Goal: Information Seeking & Learning: Learn about a topic

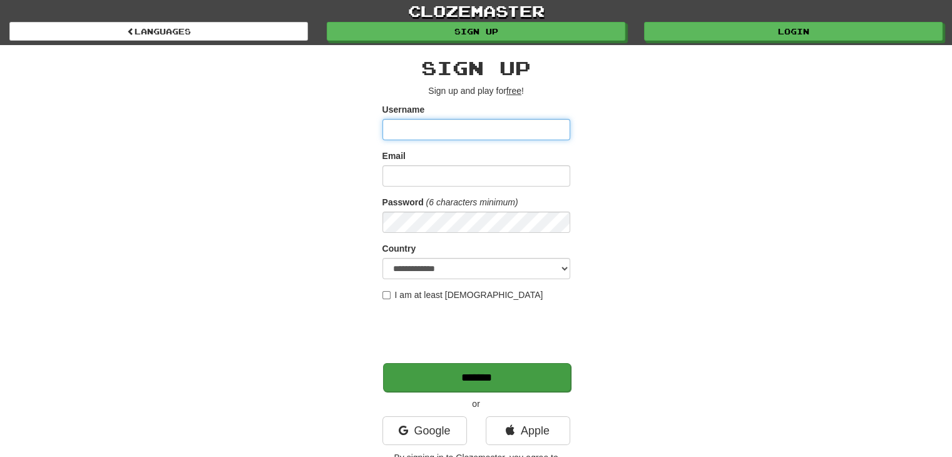
scroll to position [313, 0]
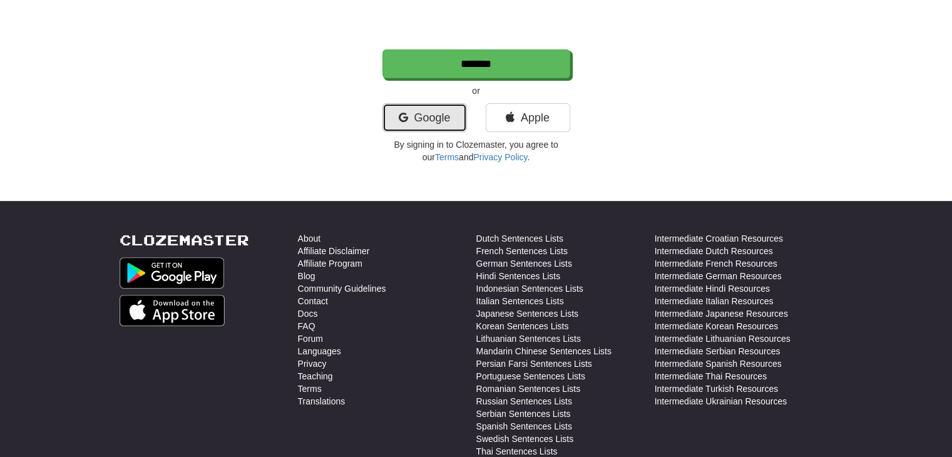
click at [426, 115] on link "Google" at bounding box center [424, 117] width 85 height 29
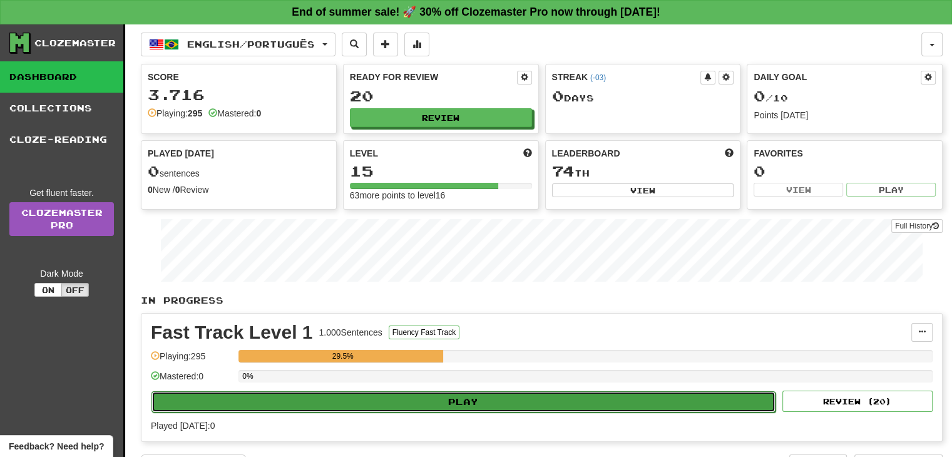
click at [456, 394] on button "Play" at bounding box center [463, 401] width 624 height 21
select select "**"
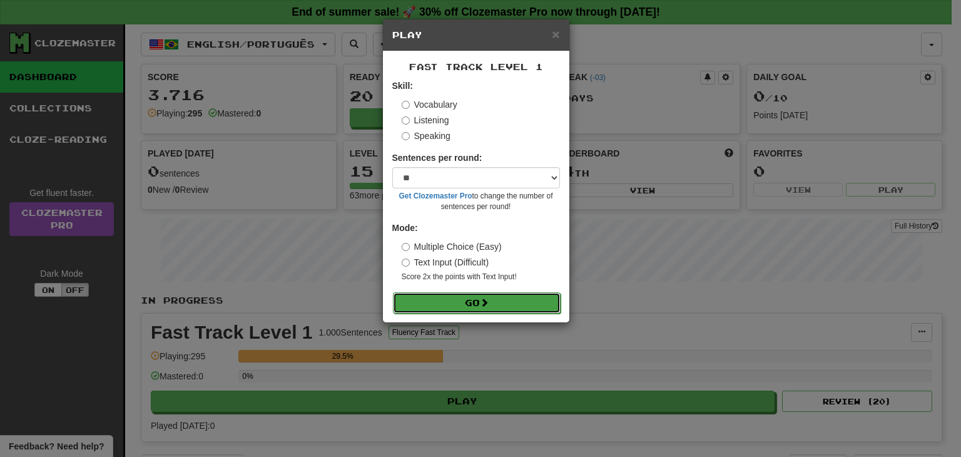
click at [488, 301] on span at bounding box center [484, 302] width 9 height 9
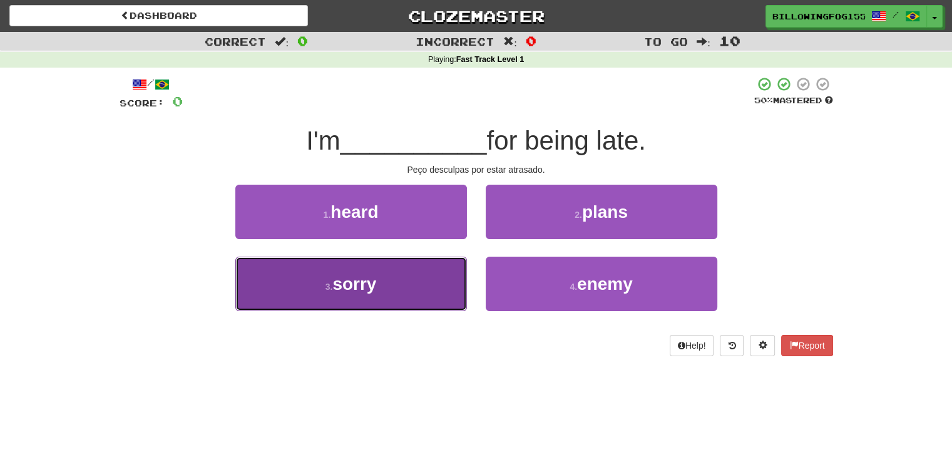
click at [336, 274] on span "sorry" at bounding box center [354, 283] width 44 height 19
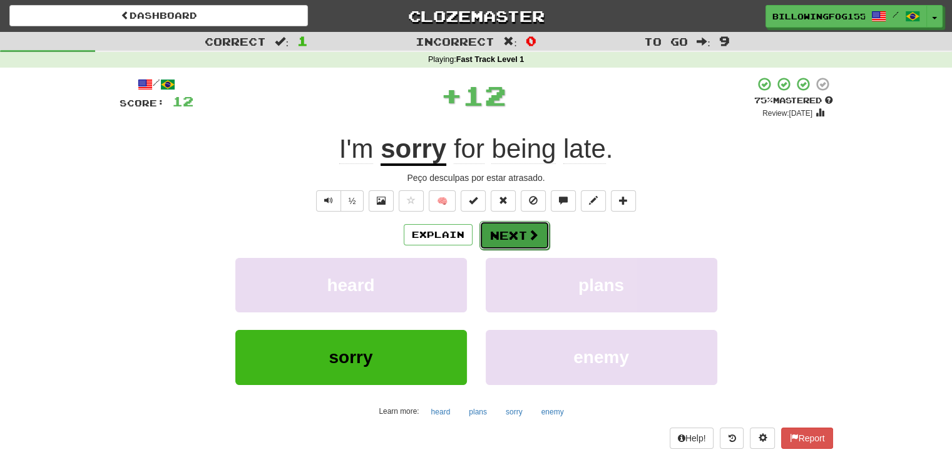
click at [508, 237] on button "Next" at bounding box center [514, 235] width 70 height 29
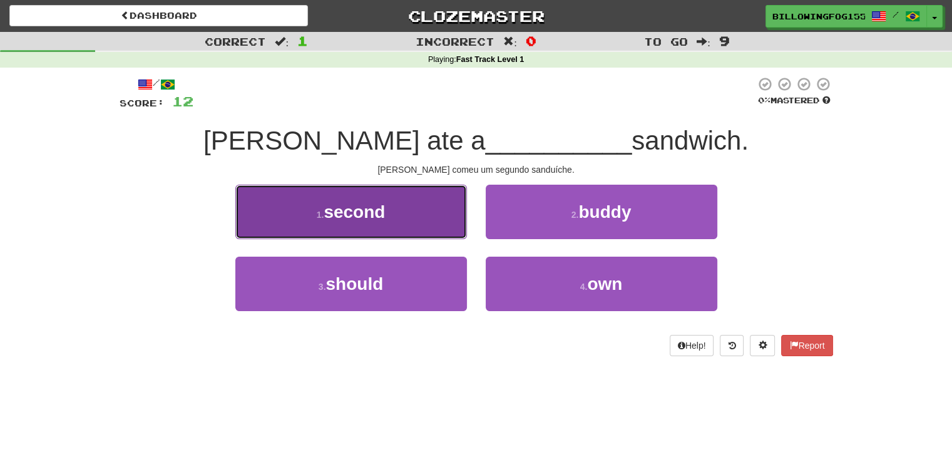
click at [370, 206] on span "second" at bounding box center [354, 211] width 61 height 19
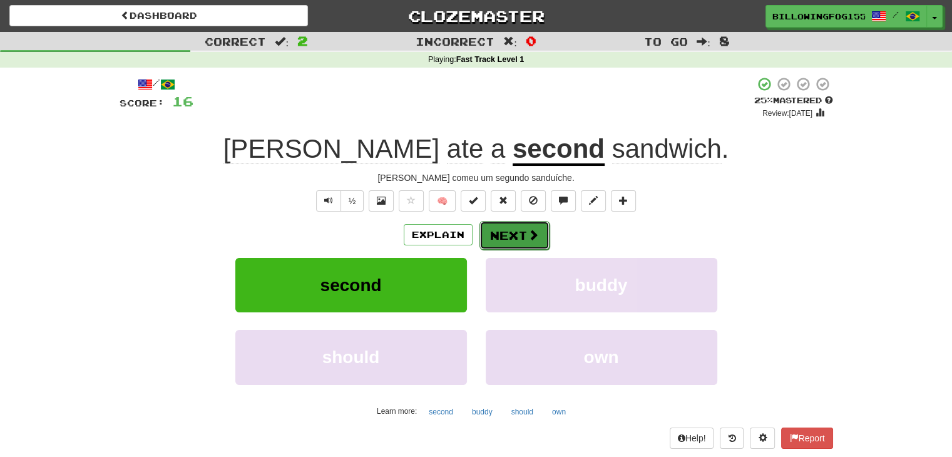
click at [525, 230] on button "Next" at bounding box center [514, 235] width 70 height 29
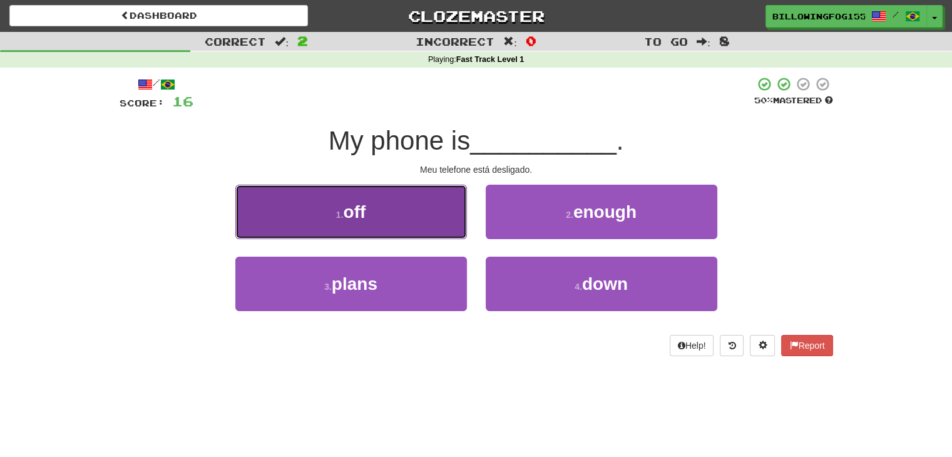
click at [346, 205] on span "off" at bounding box center [354, 211] width 23 height 19
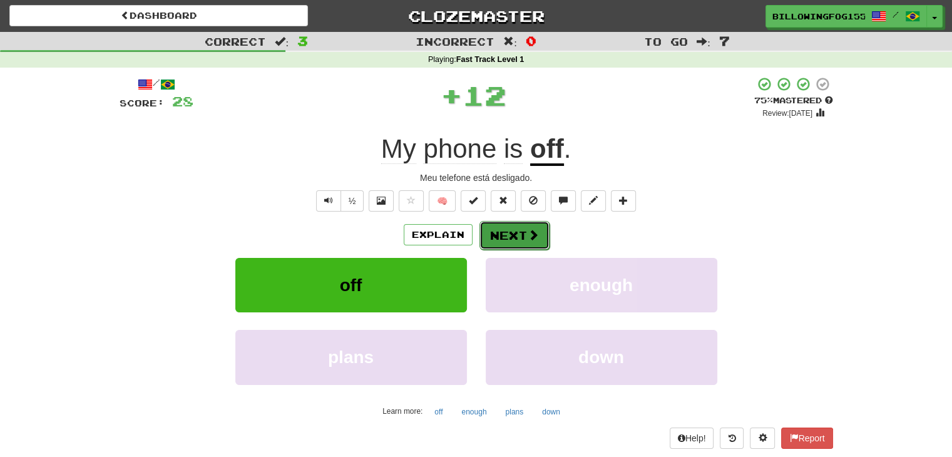
click at [512, 226] on button "Next" at bounding box center [514, 235] width 70 height 29
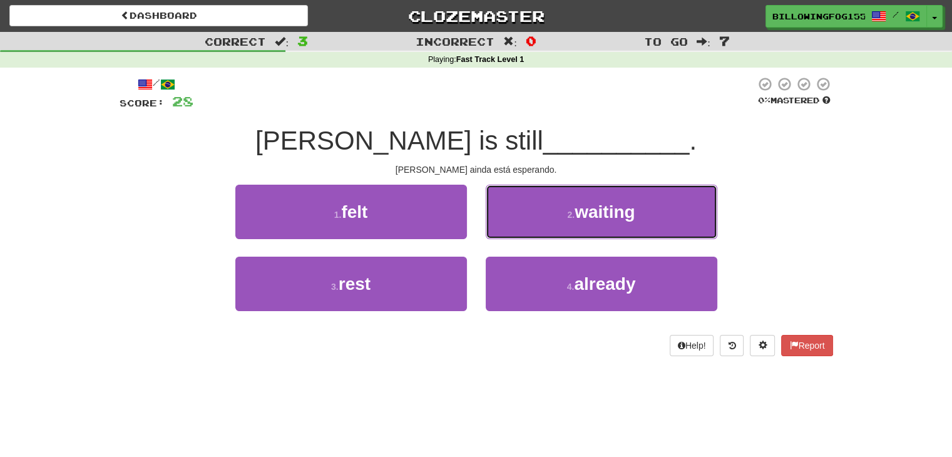
drag, startPoint x: 612, startPoint y: 211, endPoint x: 606, endPoint y: 206, distance: 8.0
click at [608, 207] on span "waiting" at bounding box center [605, 211] width 60 height 19
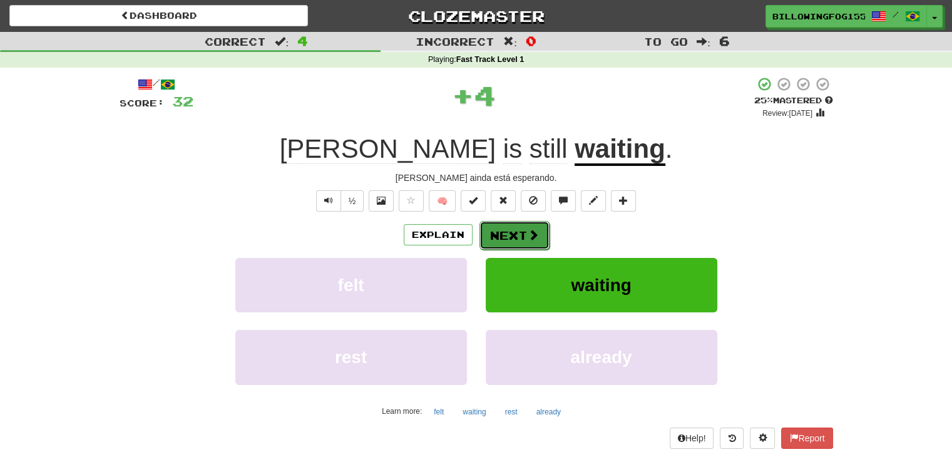
click at [513, 232] on button "Next" at bounding box center [514, 235] width 70 height 29
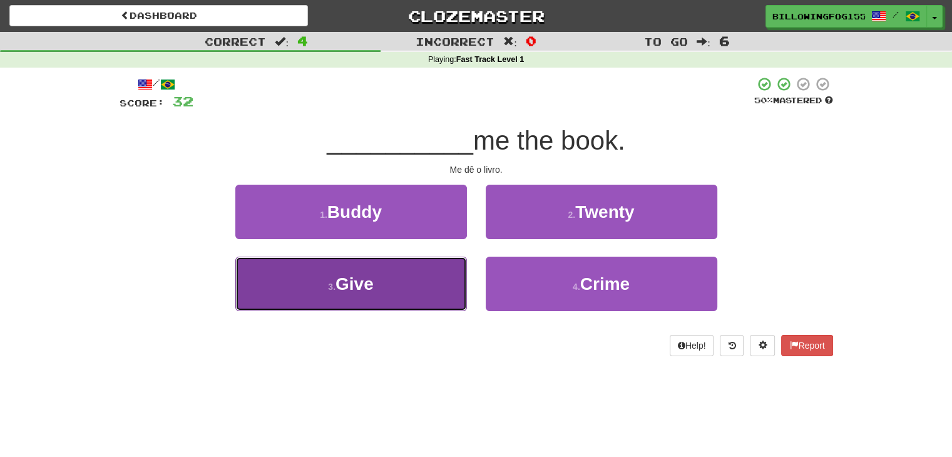
click at [342, 276] on span "Give" at bounding box center [355, 283] width 38 height 19
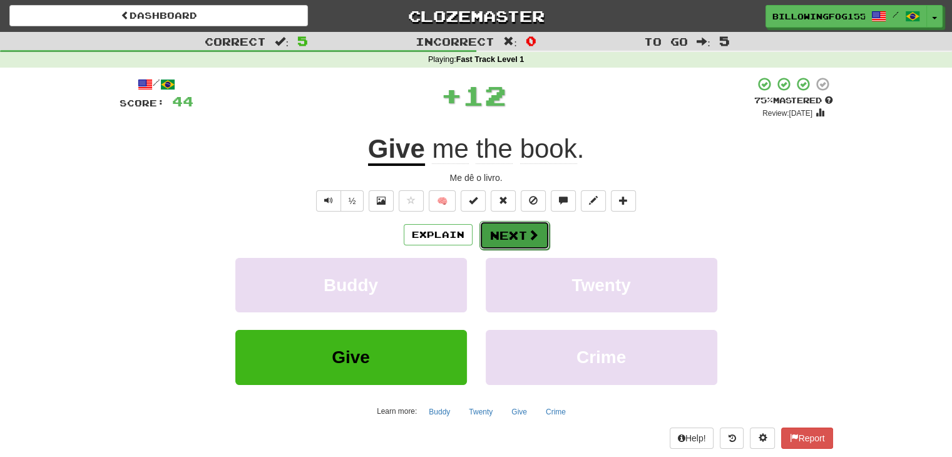
click at [496, 226] on button "Next" at bounding box center [514, 235] width 70 height 29
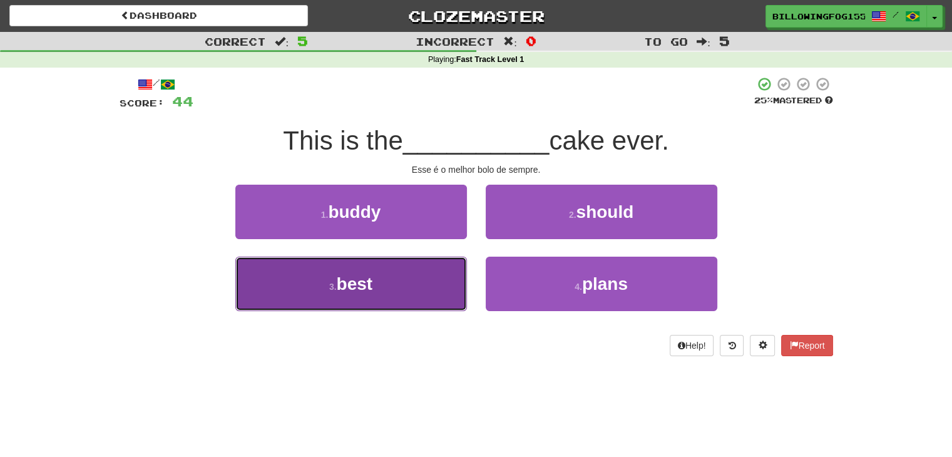
click at [369, 265] on button "3 . best" at bounding box center [351, 284] width 232 height 54
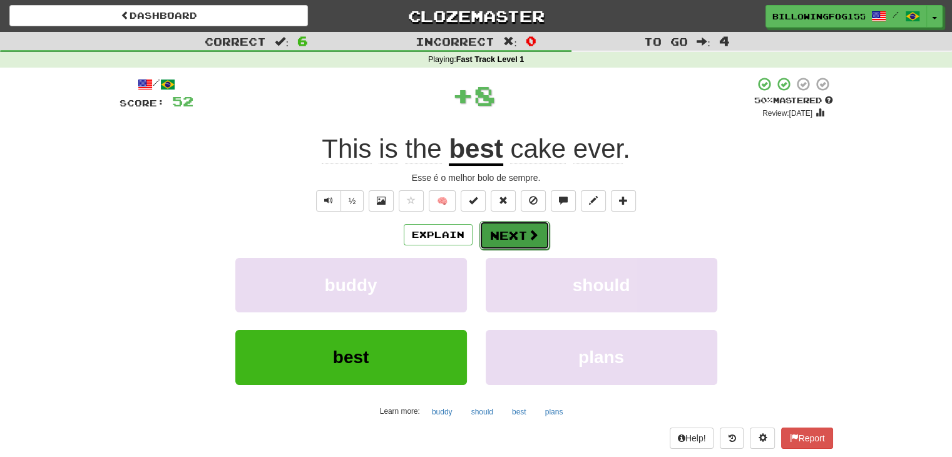
click at [501, 235] on button "Next" at bounding box center [514, 235] width 70 height 29
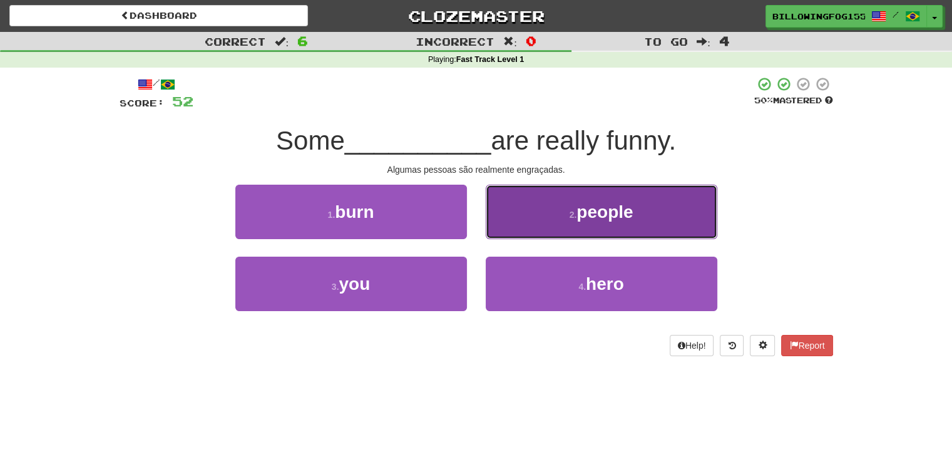
click at [581, 215] on span "people" at bounding box center [604, 211] width 56 height 19
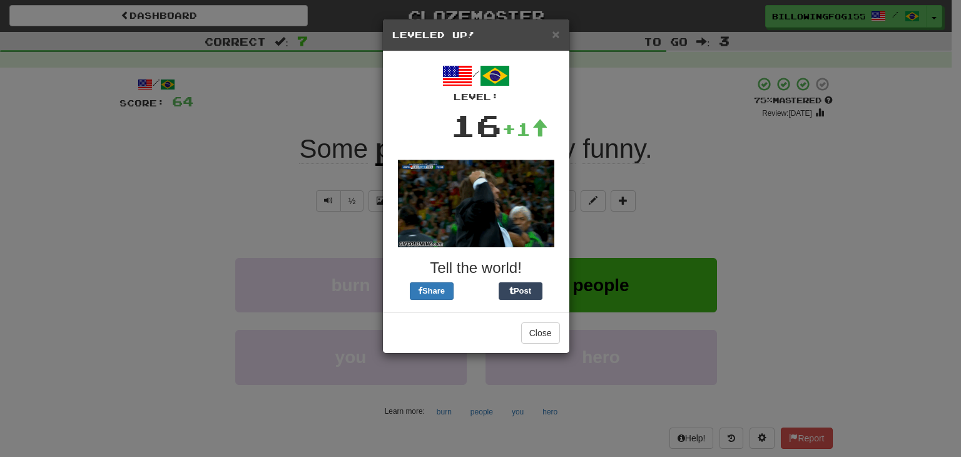
click at [551, 32] on h5 "Leveled Up!" at bounding box center [476, 35] width 168 height 13
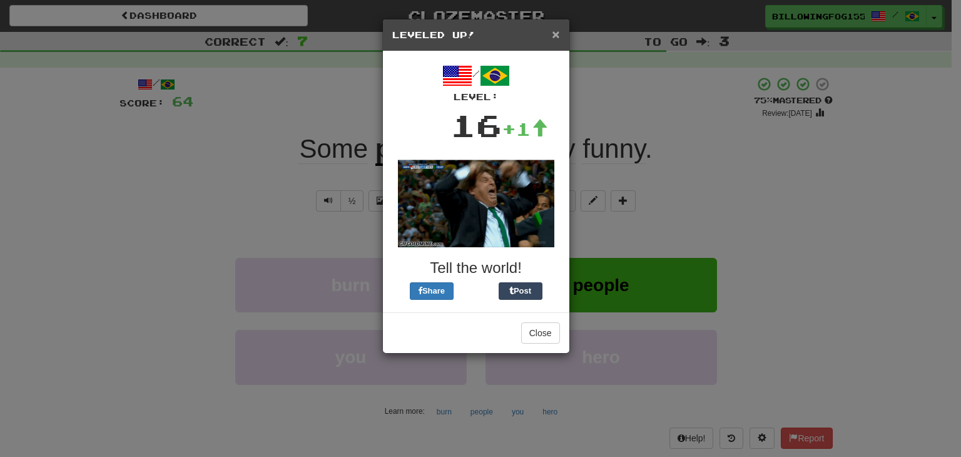
click at [555, 31] on span "×" at bounding box center [556, 34] width 8 height 14
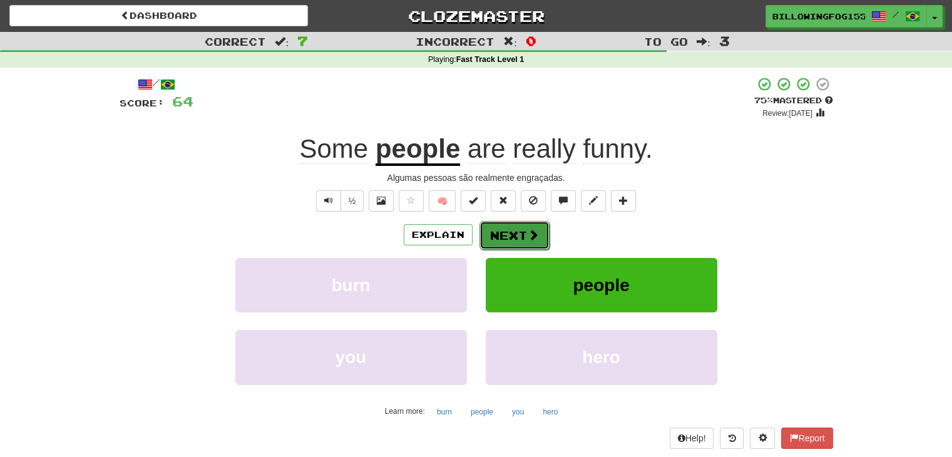
click at [515, 230] on button "Next" at bounding box center [514, 235] width 70 height 29
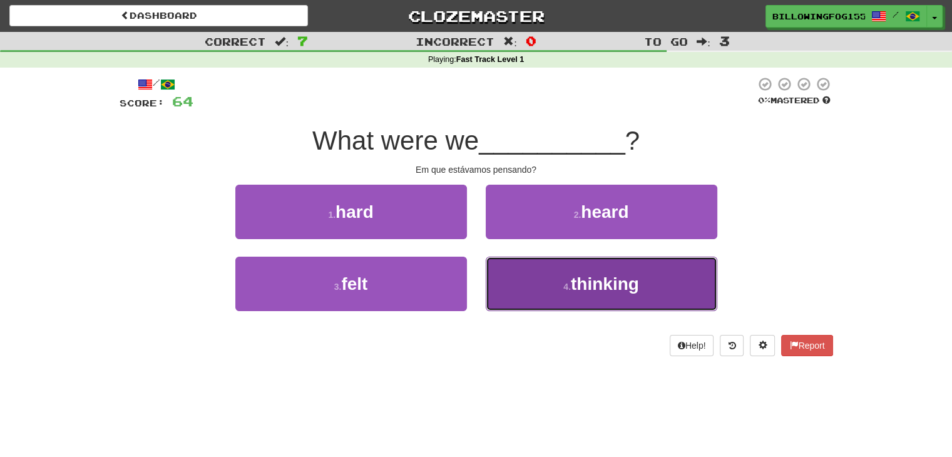
click at [593, 291] on span "thinking" at bounding box center [605, 283] width 68 height 19
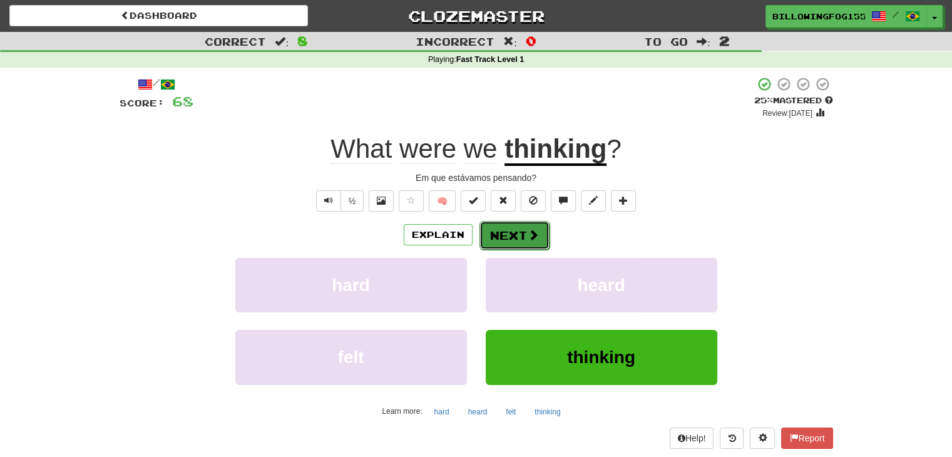
click at [521, 233] on button "Next" at bounding box center [514, 235] width 70 height 29
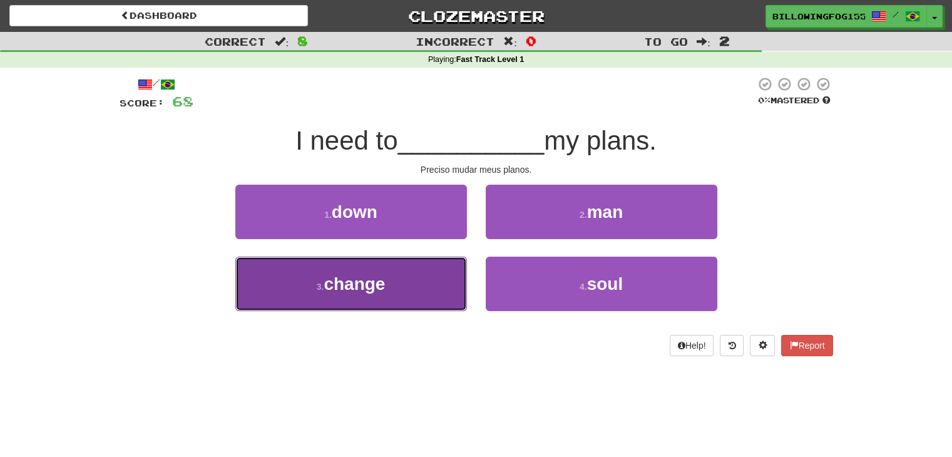
click at [371, 282] on span "change" at bounding box center [354, 283] width 61 height 19
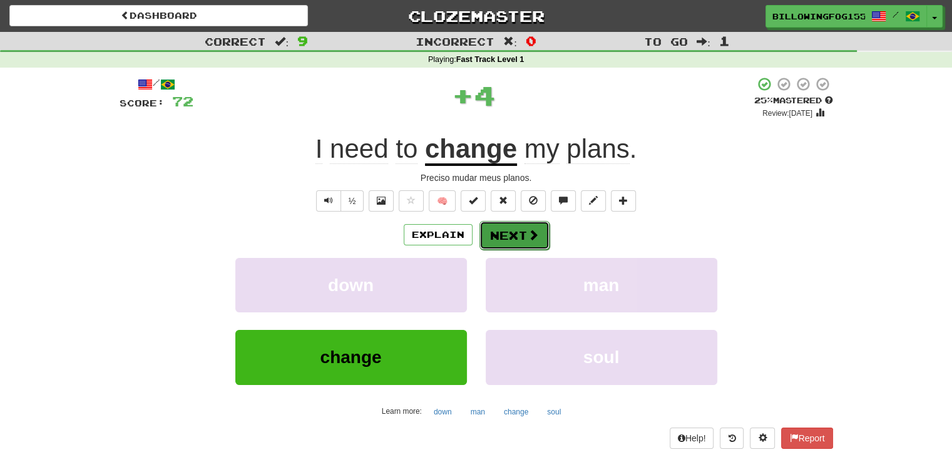
click at [505, 228] on button "Next" at bounding box center [514, 235] width 70 height 29
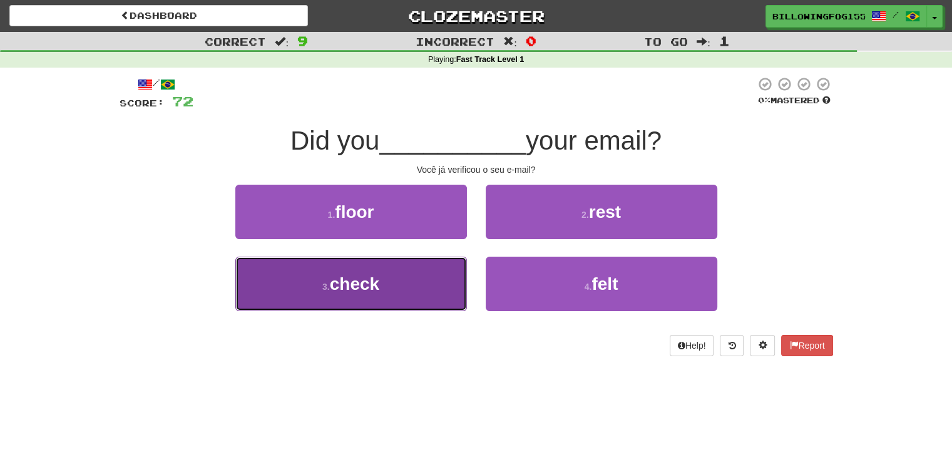
click at [338, 274] on span "check" at bounding box center [354, 283] width 49 height 19
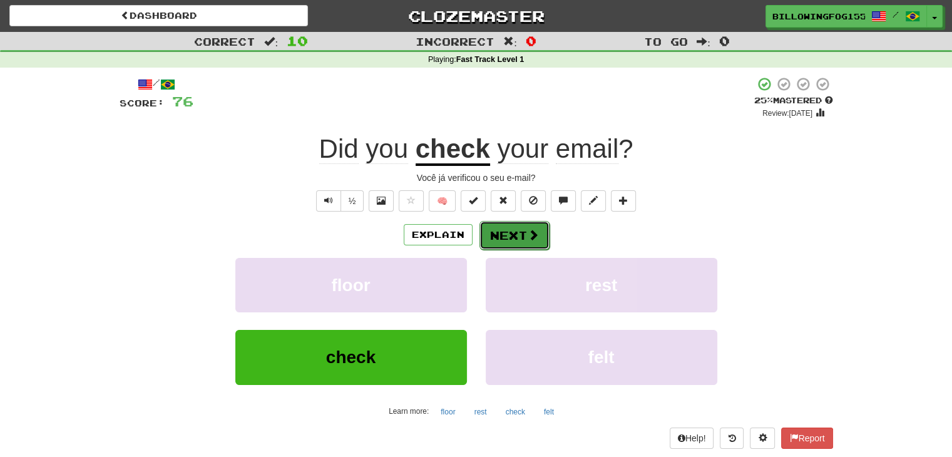
click at [505, 221] on button "Next" at bounding box center [514, 235] width 70 height 29
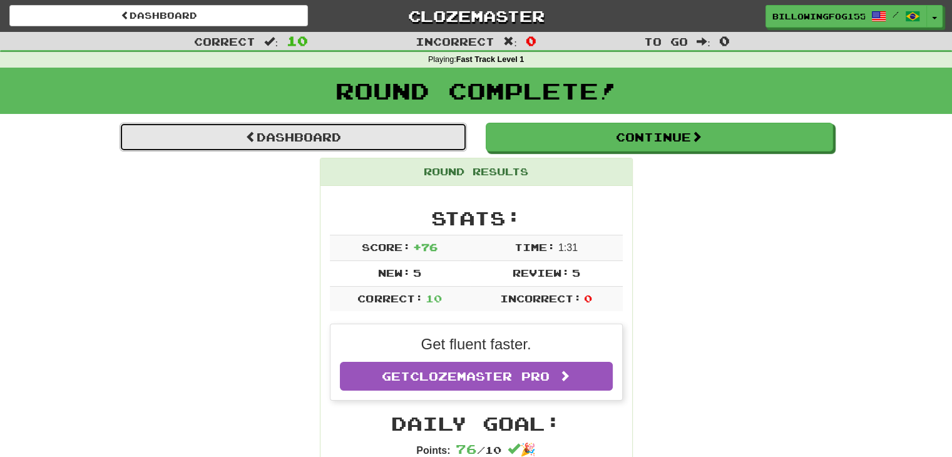
click at [238, 136] on link "Dashboard" at bounding box center [293, 137] width 347 height 29
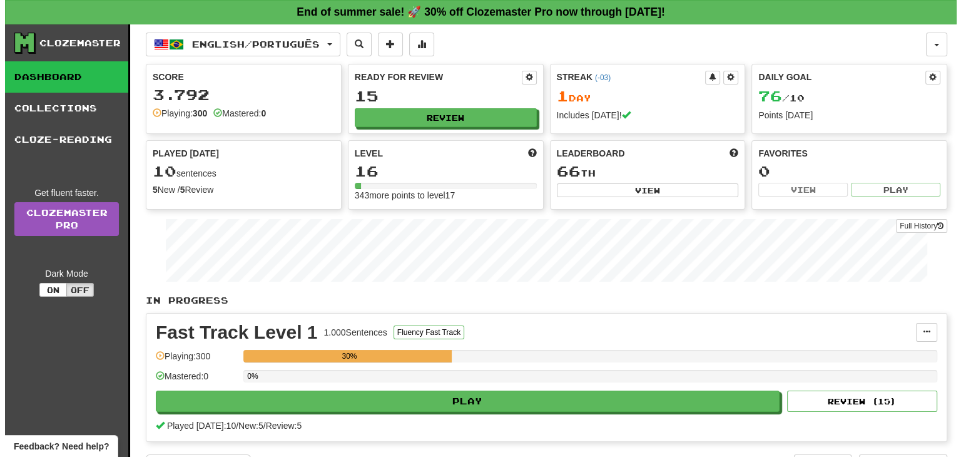
scroll to position [63, 0]
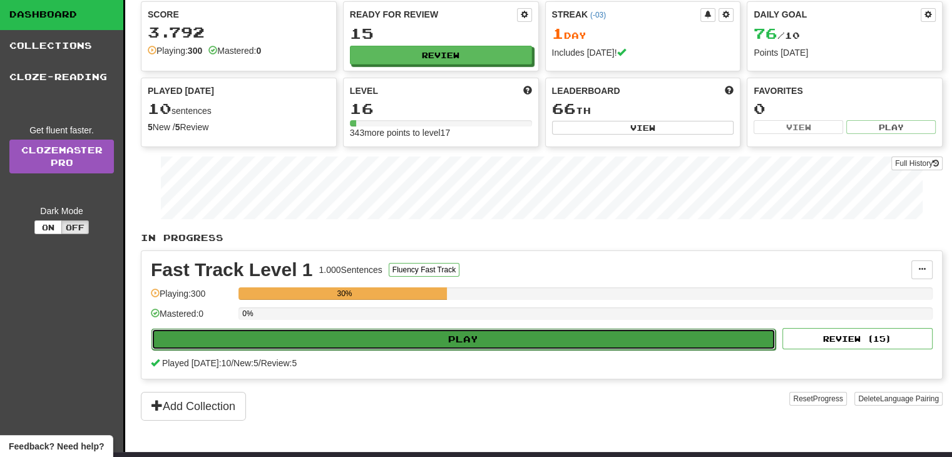
click at [466, 339] on button "Play" at bounding box center [463, 339] width 624 height 21
select select "**"
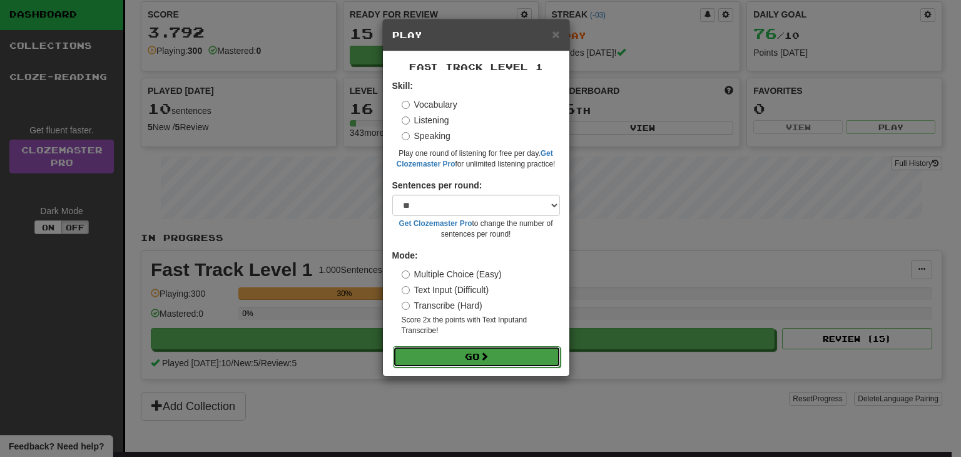
click at [476, 352] on button "Go" at bounding box center [477, 356] width 168 height 21
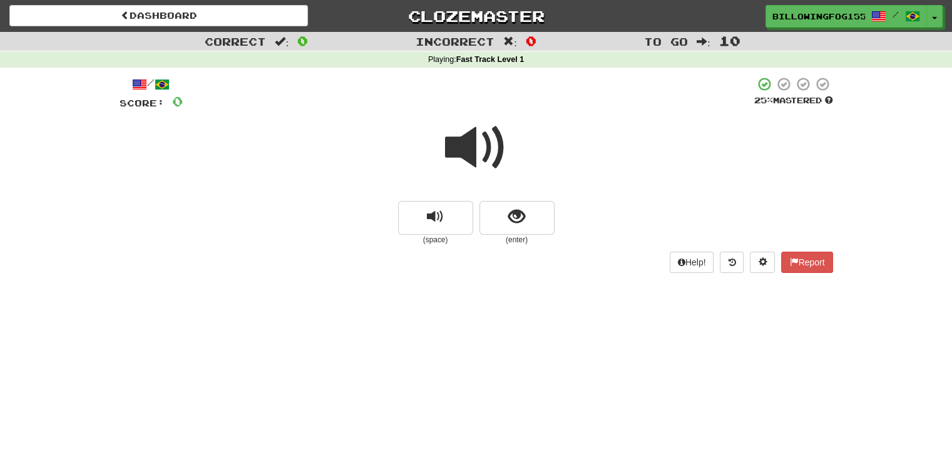
click at [470, 153] on span at bounding box center [476, 147] width 63 height 63
click at [529, 201] on div "(space) (enter)" at bounding box center [477, 178] width 714 height 134
click at [511, 221] on span "show sentence" at bounding box center [516, 216] width 17 height 17
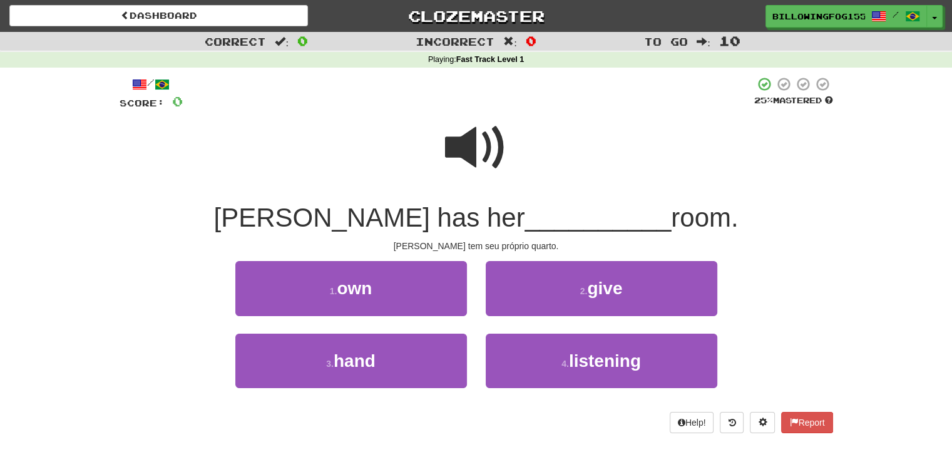
click at [471, 148] on span at bounding box center [476, 147] width 63 height 63
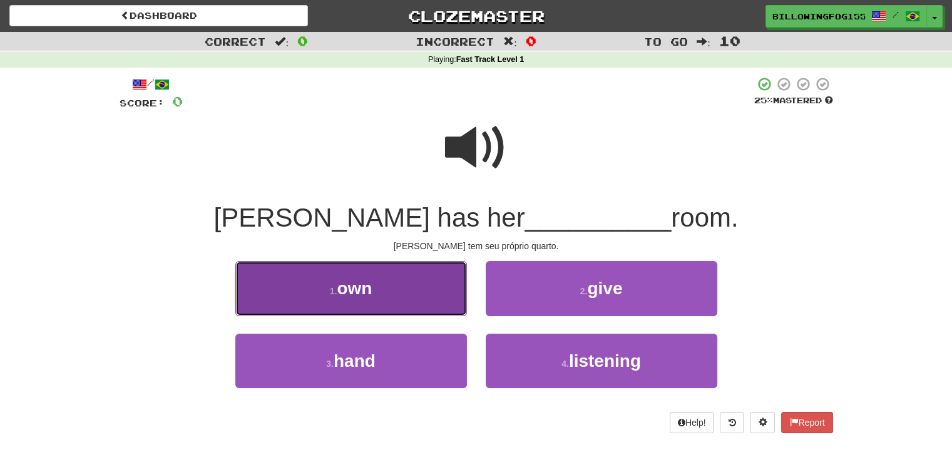
click at [356, 288] on span "own" at bounding box center [354, 288] width 35 height 19
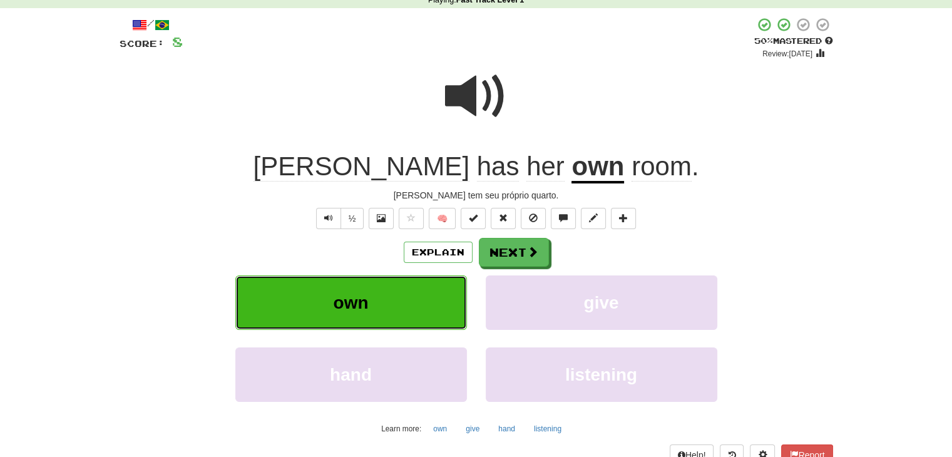
scroll to position [125, 0]
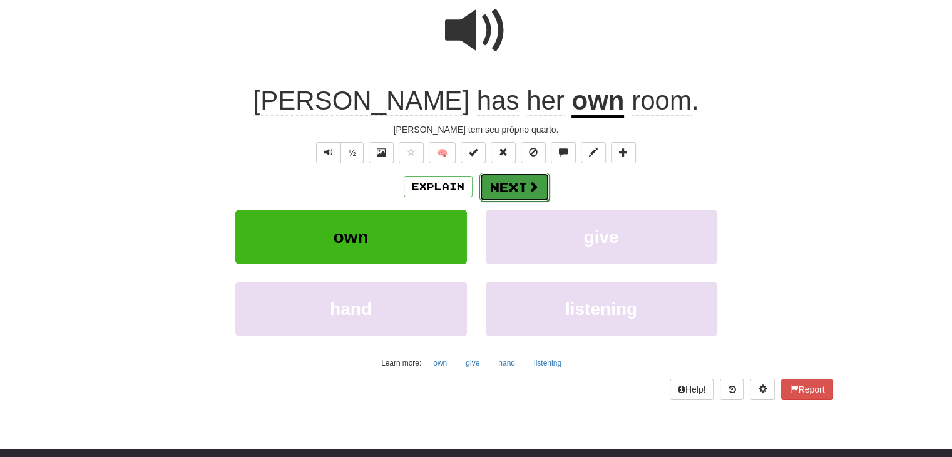
click at [511, 176] on button "Next" at bounding box center [514, 187] width 70 height 29
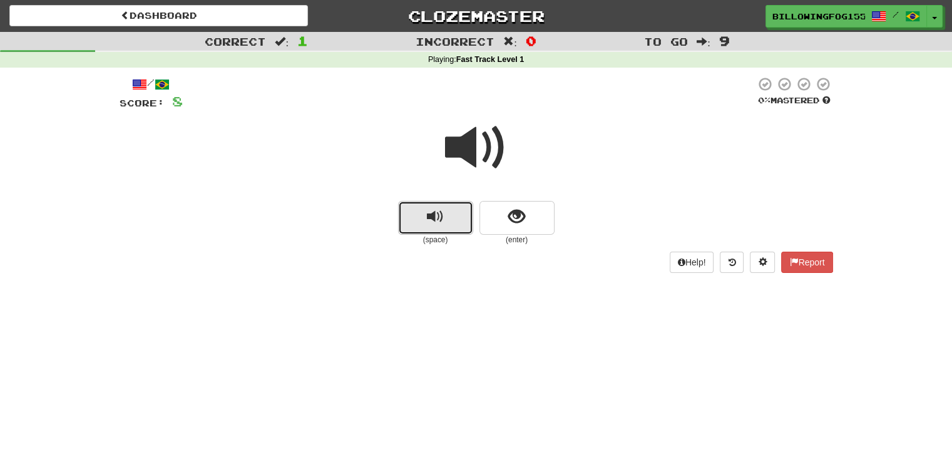
click at [431, 210] on span "replay audio" at bounding box center [435, 216] width 17 height 17
click at [526, 211] on button "show sentence" at bounding box center [516, 218] width 75 height 34
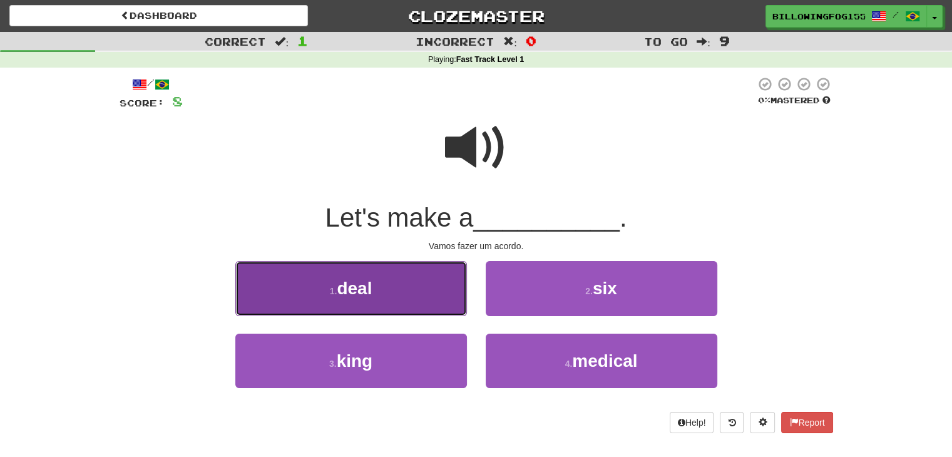
click at [347, 276] on button "1 . deal" at bounding box center [351, 288] width 232 height 54
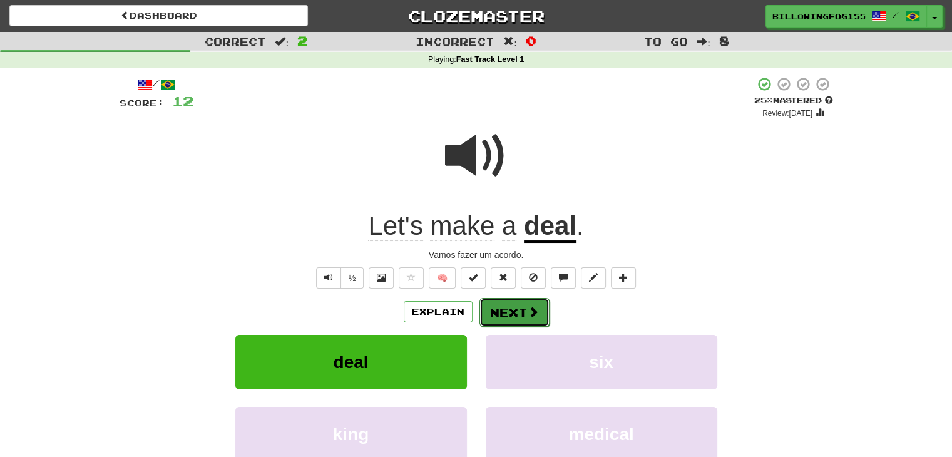
click at [523, 312] on button "Next" at bounding box center [514, 312] width 70 height 29
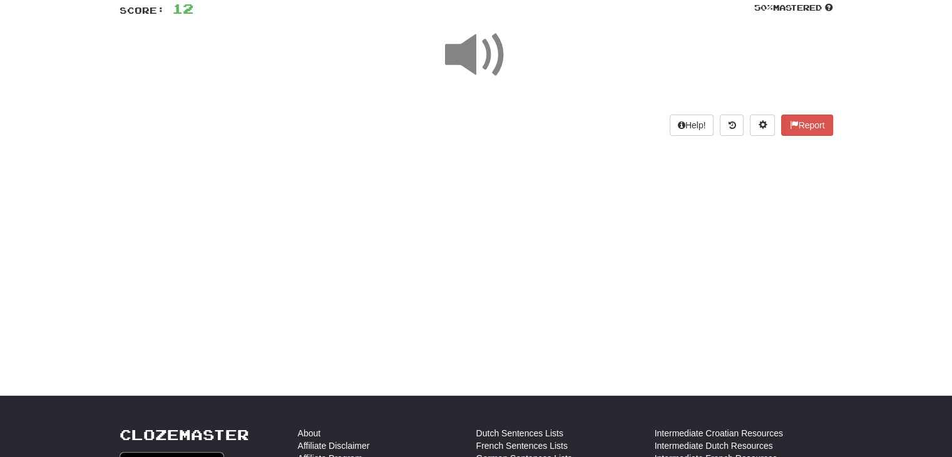
scroll to position [125, 0]
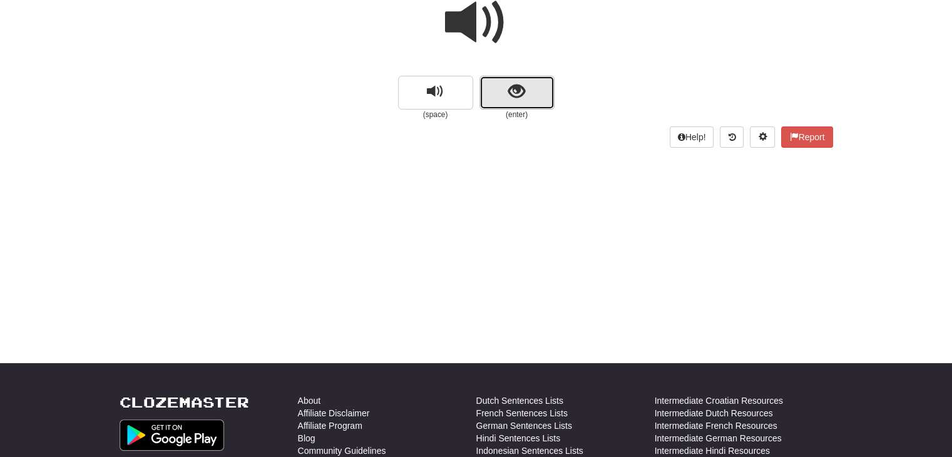
click at [511, 95] on span "show sentence" at bounding box center [516, 91] width 17 height 17
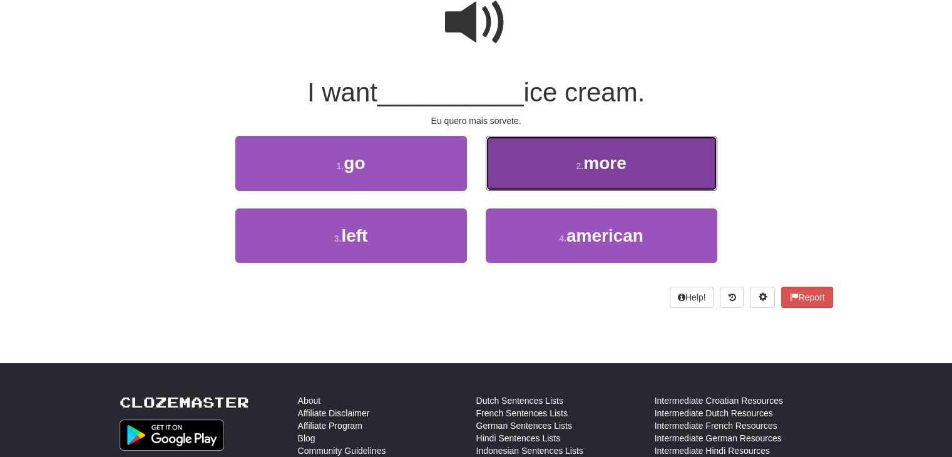
click at [616, 158] on span "more" at bounding box center [604, 162] width 43 height 19
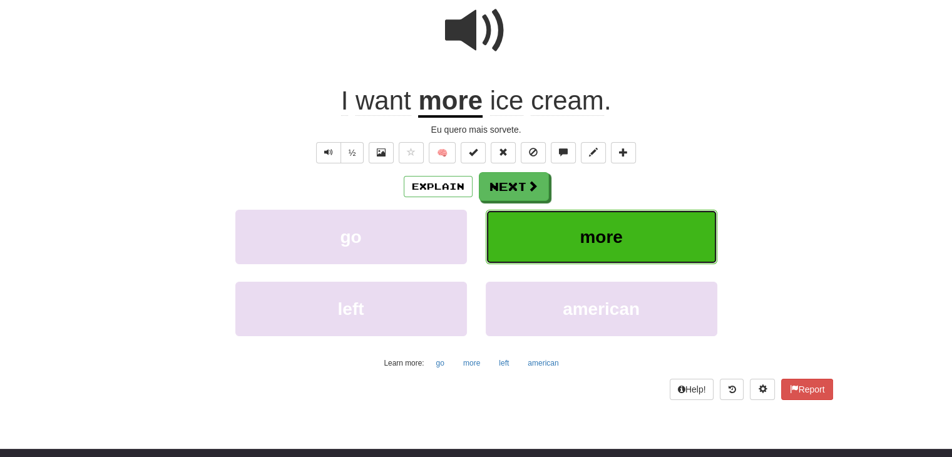
scroll to position [133, 0]
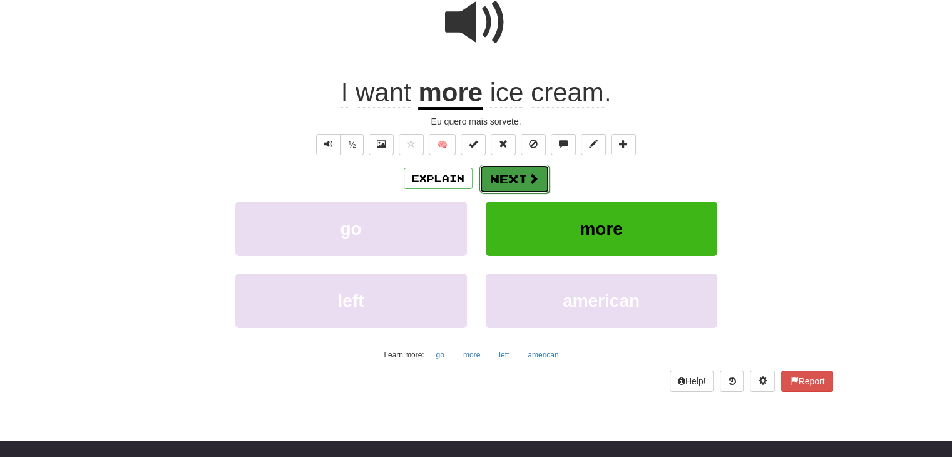
click at [511, 176] on button "Next" at bounding box center [514, 179] width 70 height 29
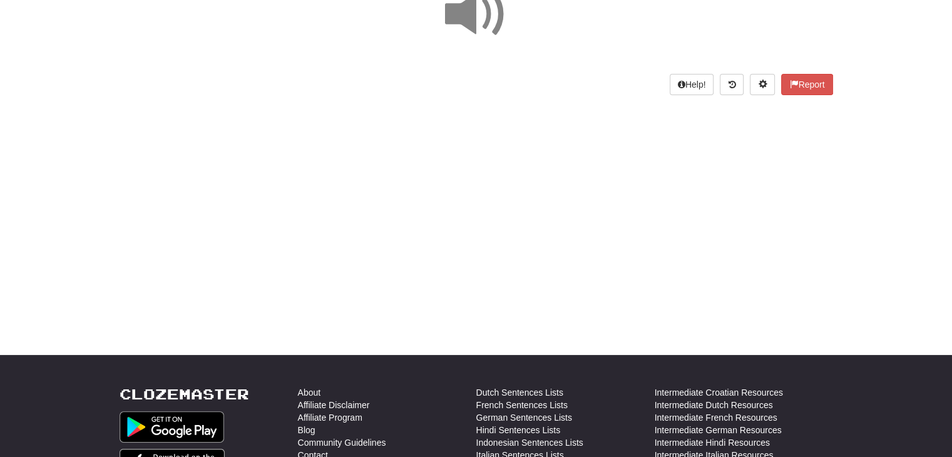
scroll to position [0, 0]
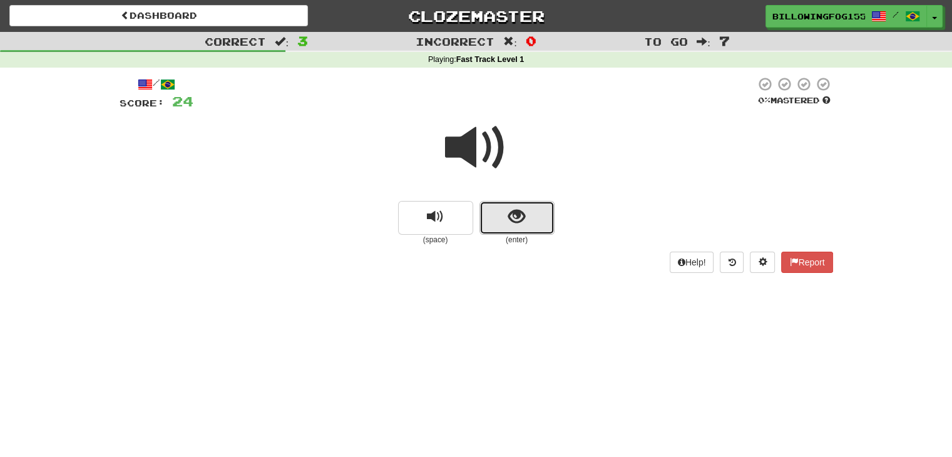
click at [540, 220] on button "show sentence" at bounding box center [516, 218] width 75 height 34
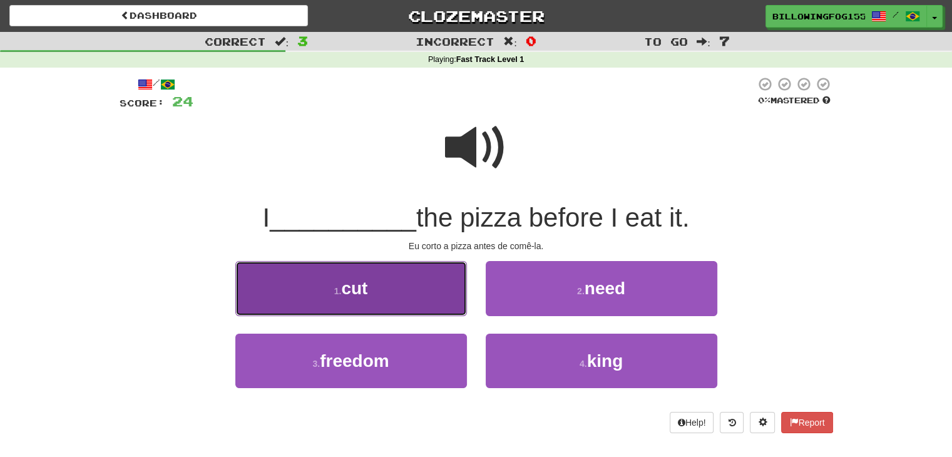
click at [362, 284] on span "cut" at bounding box center [354, 288] width 26 height 19
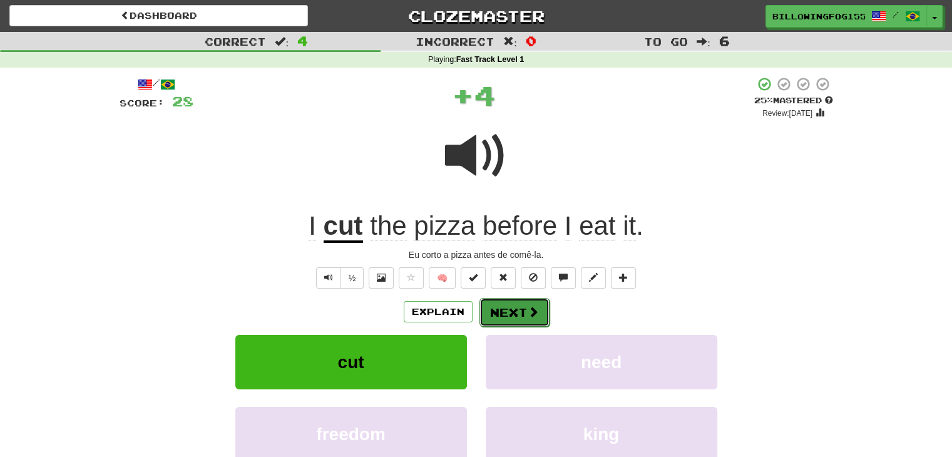
click at [511, 300] on button "Next" at bounding box center [514, 312] width 70 height 29
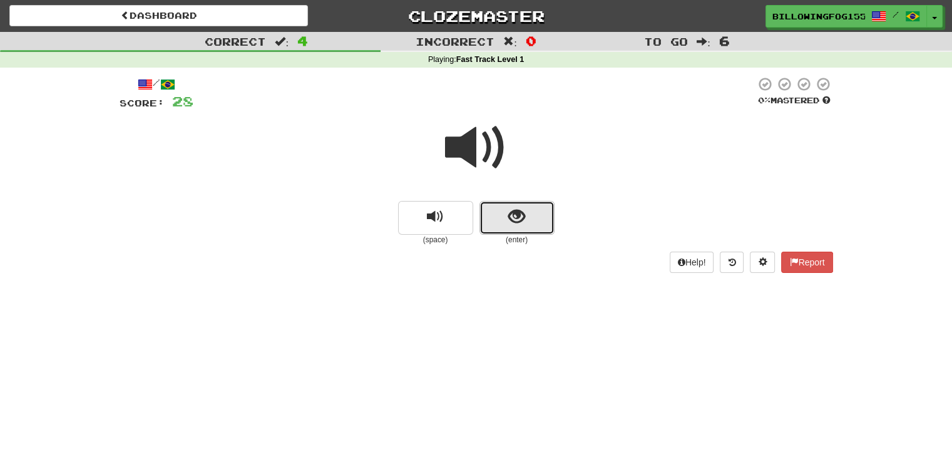
click at [511, 215] on span "show sentence" at bounding box center [516, 216] width 17 height 17
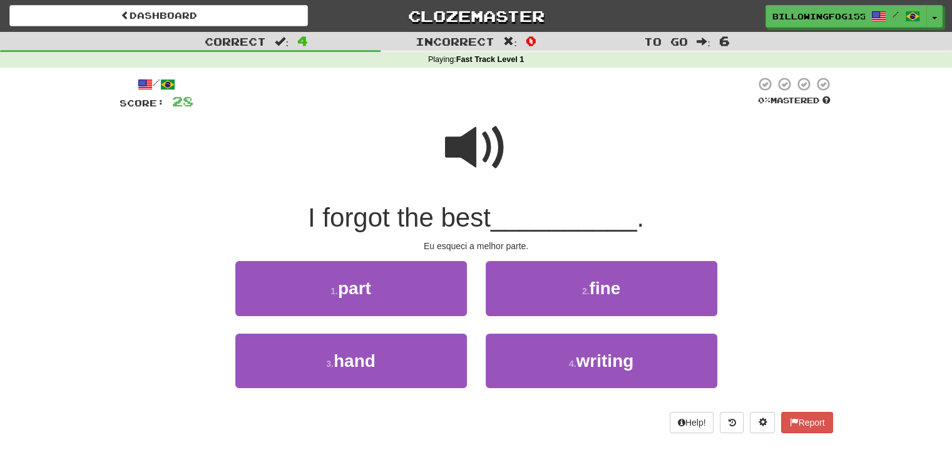
click at [485, 147] on span at bounding box center [476, 147] width 63 height 63
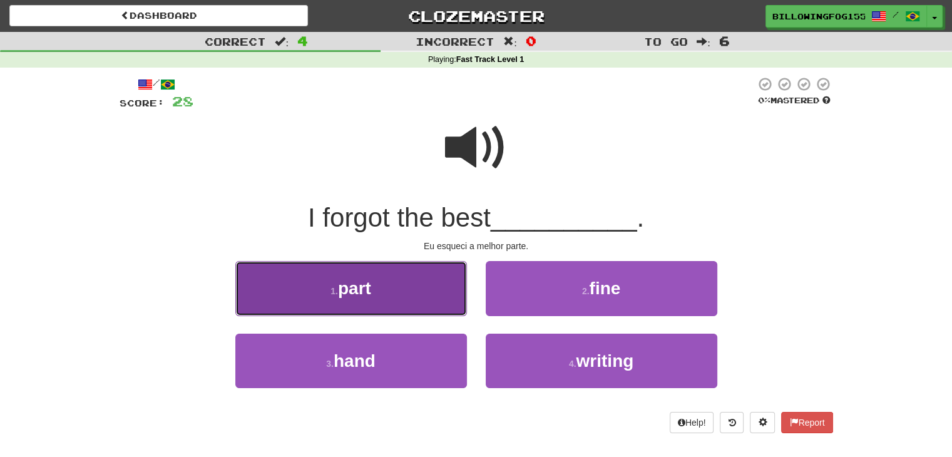
click at [352, 291] on span "part" at bounding box center [354, 288] width 33 height 19
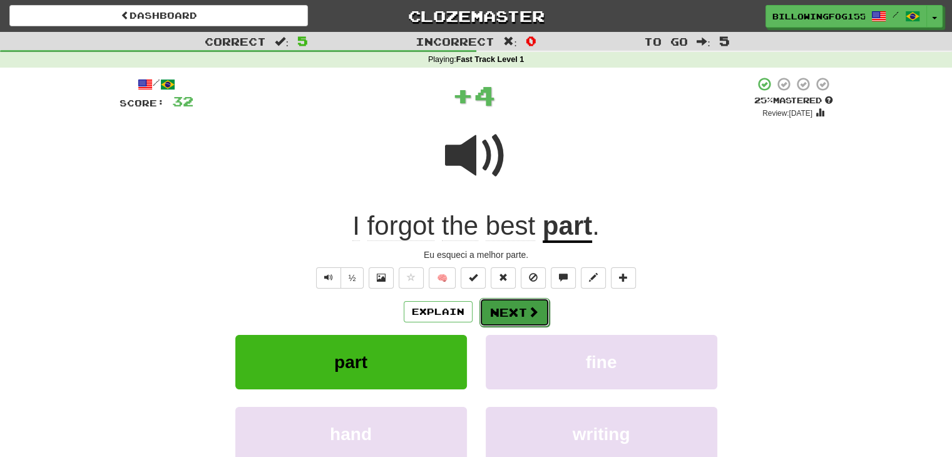
click at [518, 309] on button "Next" at bounding box center [514, 312] width 70 height 29
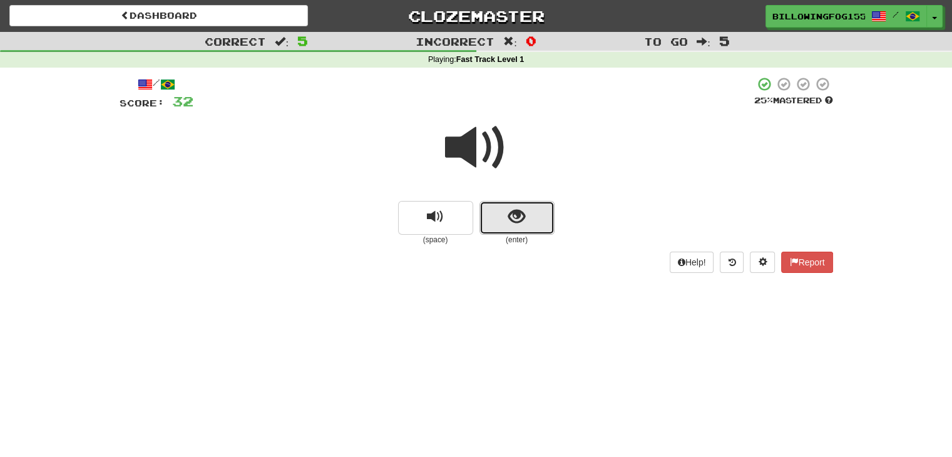
click at [518, 228] on button "show sentence" at bounding box center [516, 218] width 75 height 34
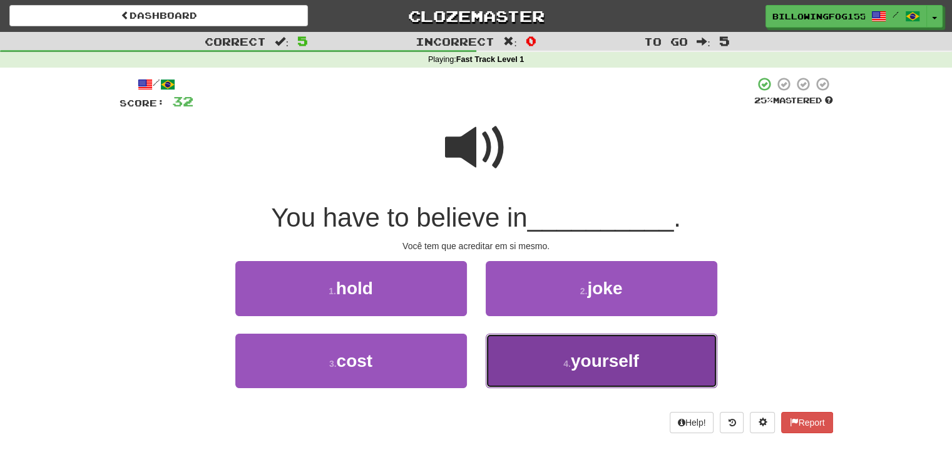
click at [633, 354] on span "yourself" at bounding box center [605, 360] width 68 height 19
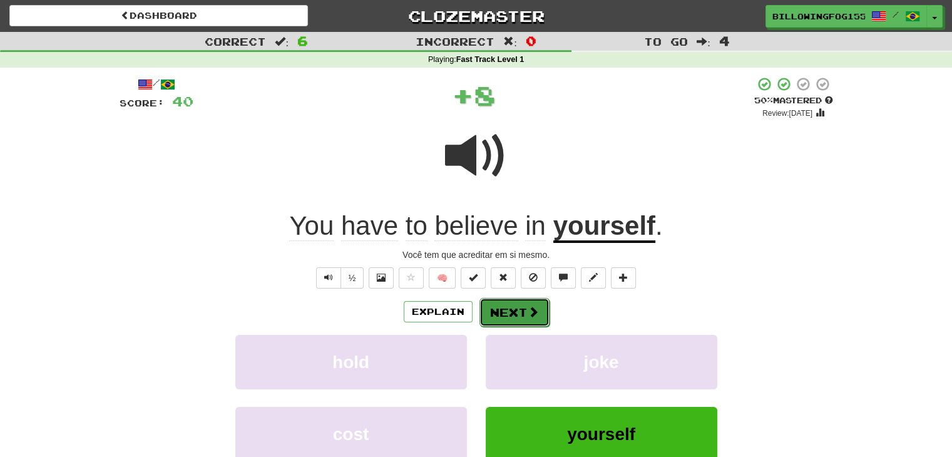
click at [513, 307] on button "Next" at bounding box center [514, 312] width 70 height 29
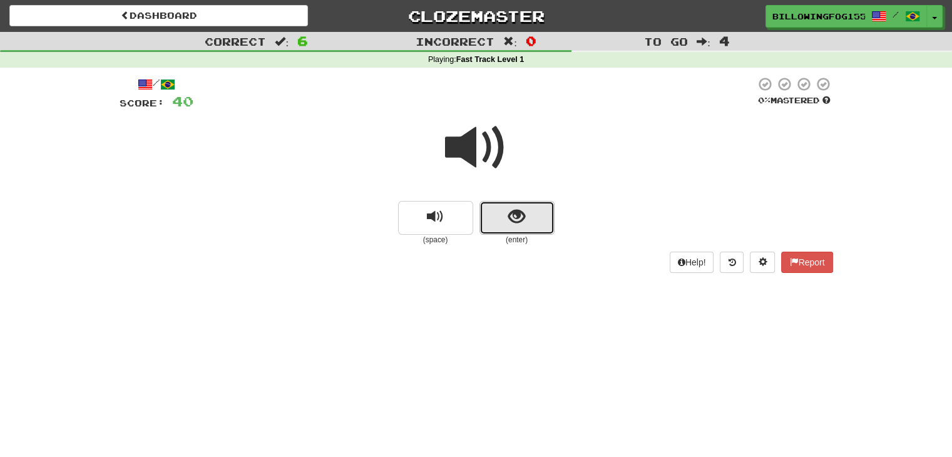
click at [519, 215] on span "show sentence" at bounding box center [516, 216] width 17 height 17
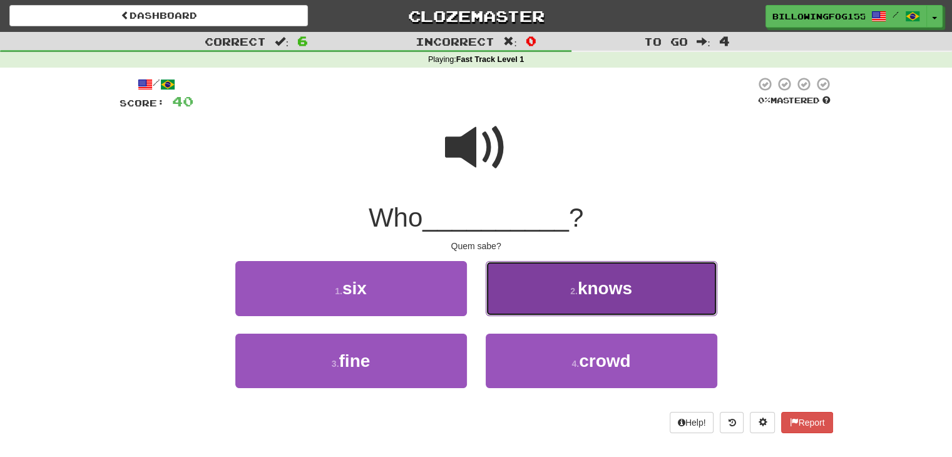
click at [603, 285] on span "knows" at bounding box center [605, 288] width 54 height 19
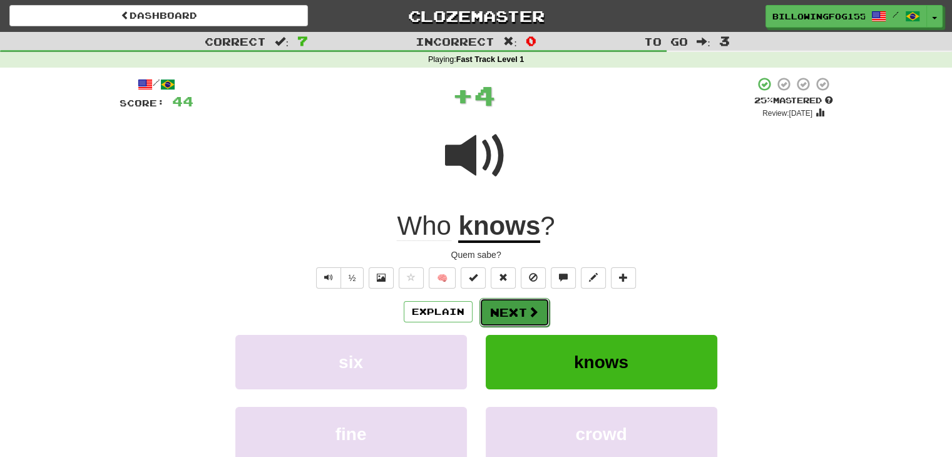
click at [506, 316] on button "Next" at bounding box center [514, 312] width 70 height 29
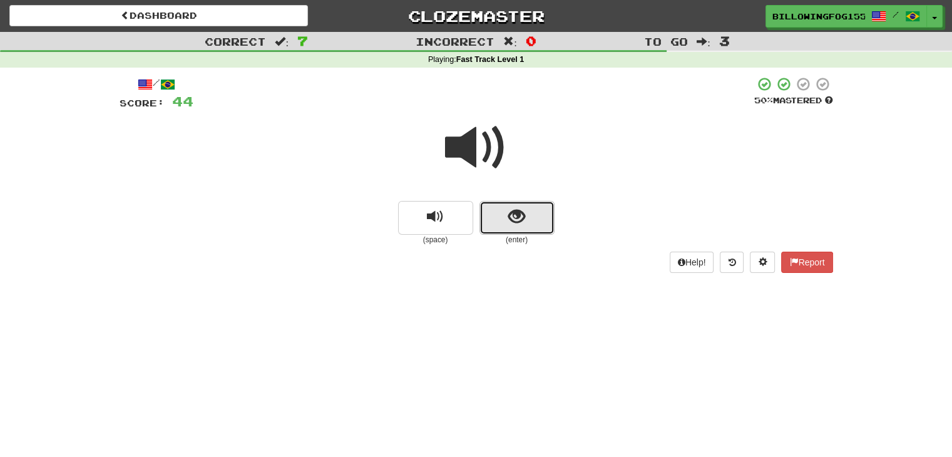
click at [516, 213] on span "show sentence" at bounding box center [516, 216] width 17 height 17
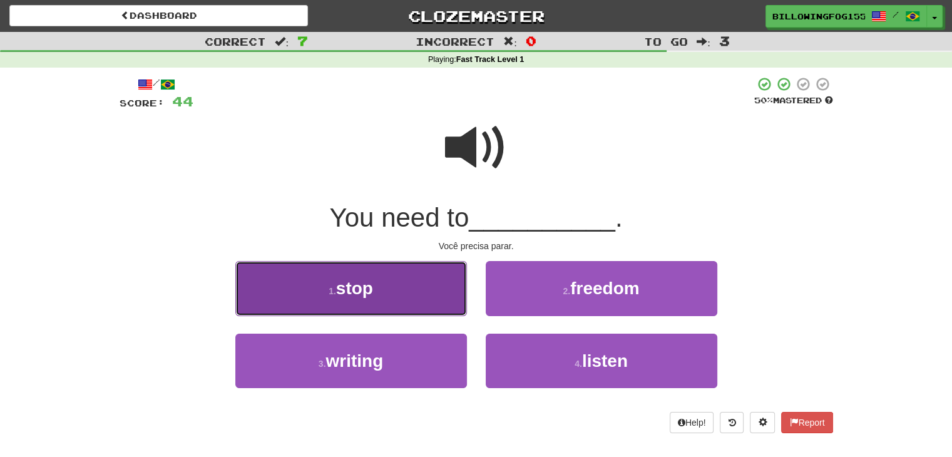
click at [366, 297] on span "stop" at bounding box center [354, 288] width 37 height 19
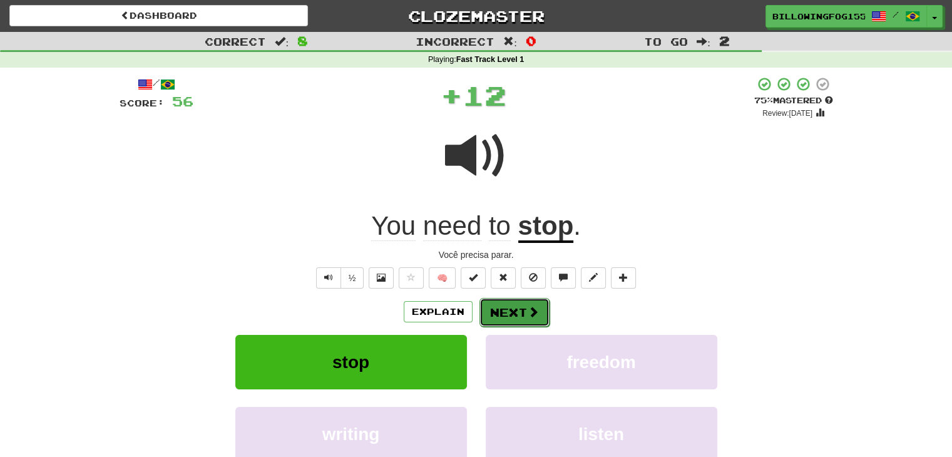
click at [492, 303] on button "Next" at bounding box center [514, 312] width 70 height 29
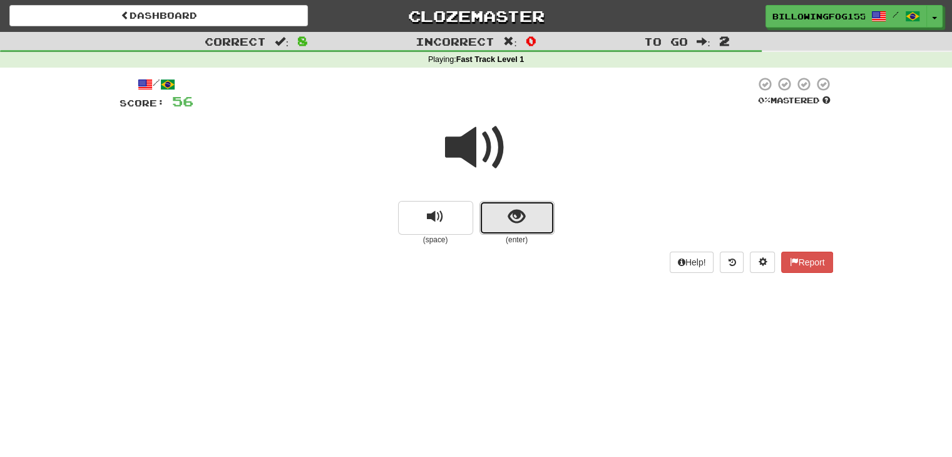
click at [526, 211] on button "show sentence" at bounding box center [516, 218] width 75 height 34
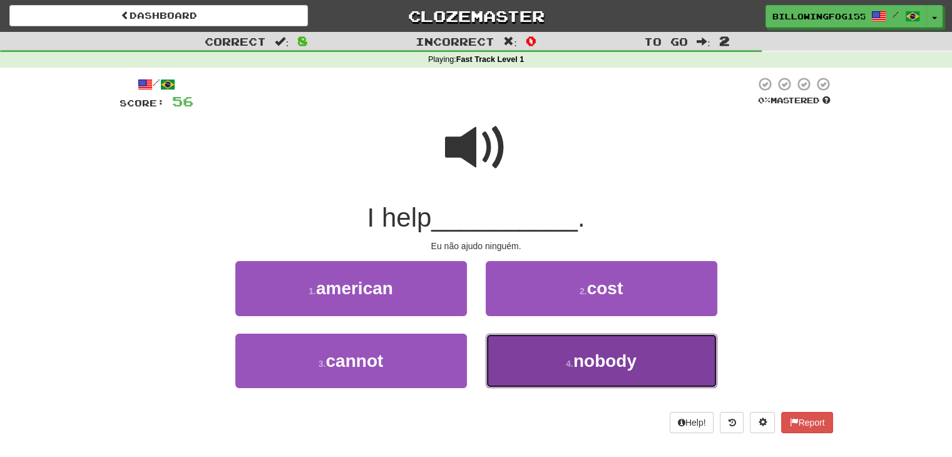
click at [591, 365] on span "nobody" at bounding box center [604, 360] width 63 height 19
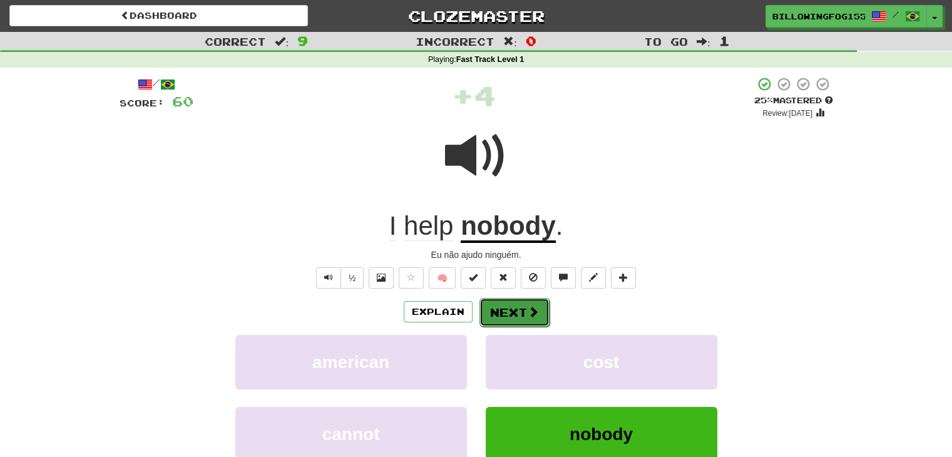
click at [500, 311] on button "Next" at bounding box center [514, 312] width 70 height 29
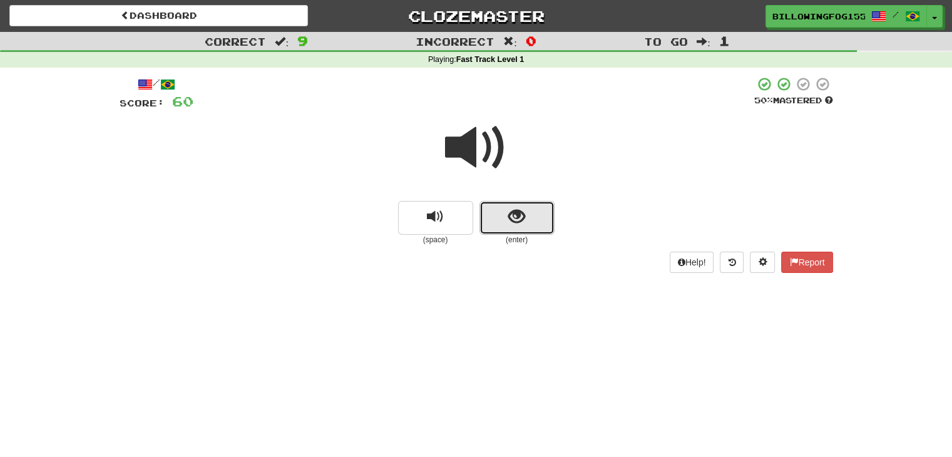
click at [520, 202] on button "show sentence" at bounding box center [516, 218] width 75 height 34
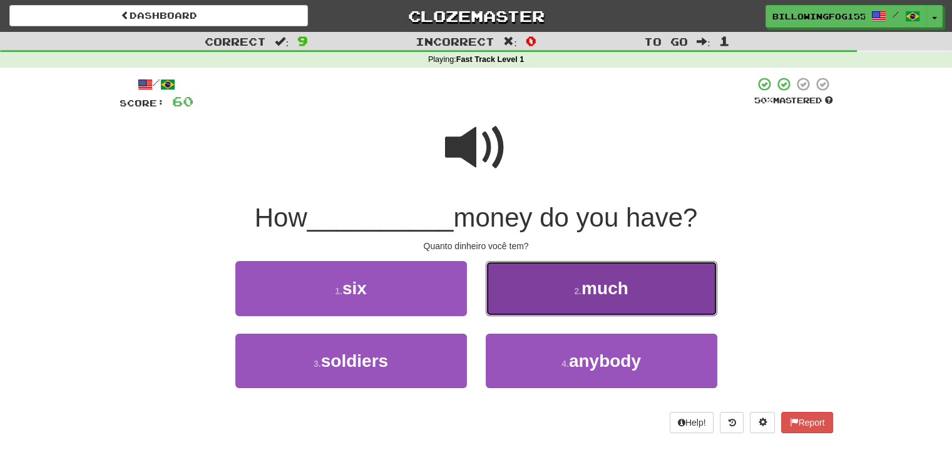
click at [575, 277] on button "2 . much" at bounding box center [602, 288] width 232 height 54
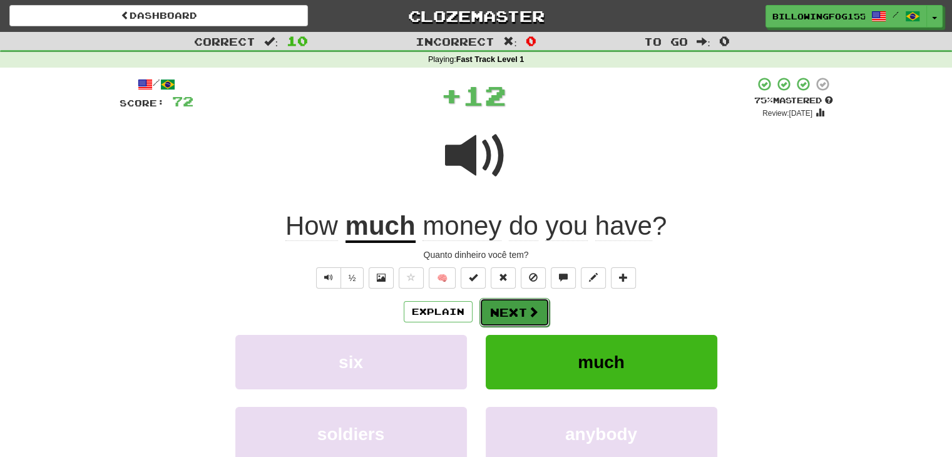
click at [521, 306] on button "Next" at bounding box center [514, 312] width 70 height 29
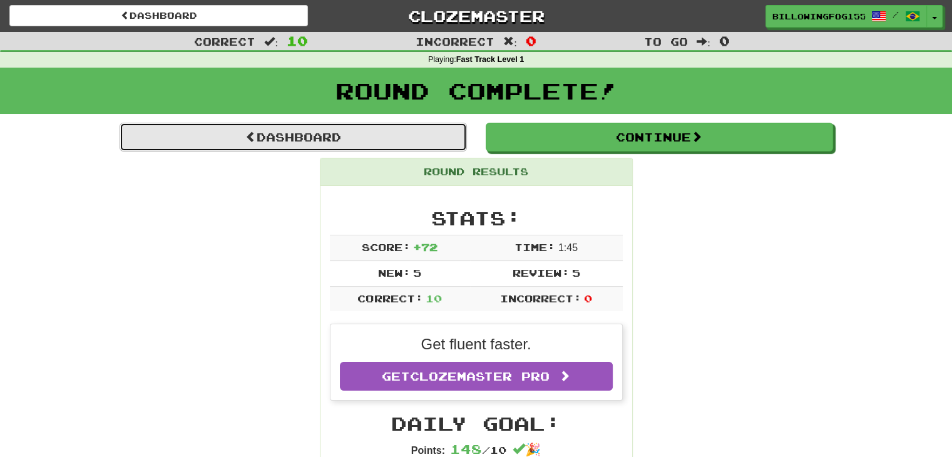
click at [290, 133] on link "Dashboard" at bounding box center [293, 137] width 347 height 29
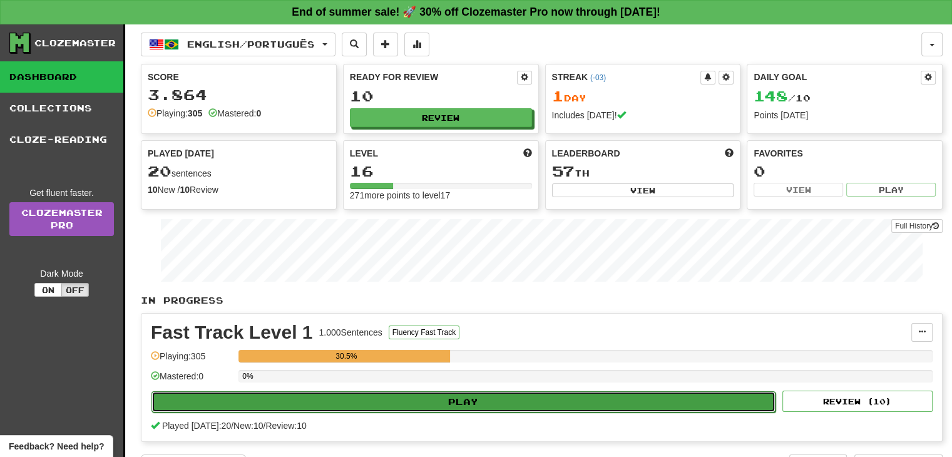
click at [468, 399] on button "Play" at bounding box center [463, 401] width 624 height 21
select select "**"
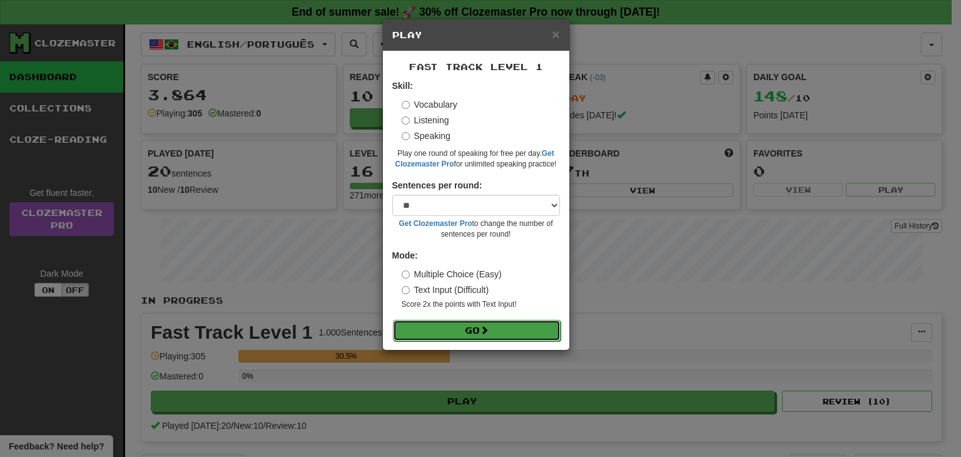
click at [478, 329] on button "Go" at bounding box center [477, 330] width 168 height 21
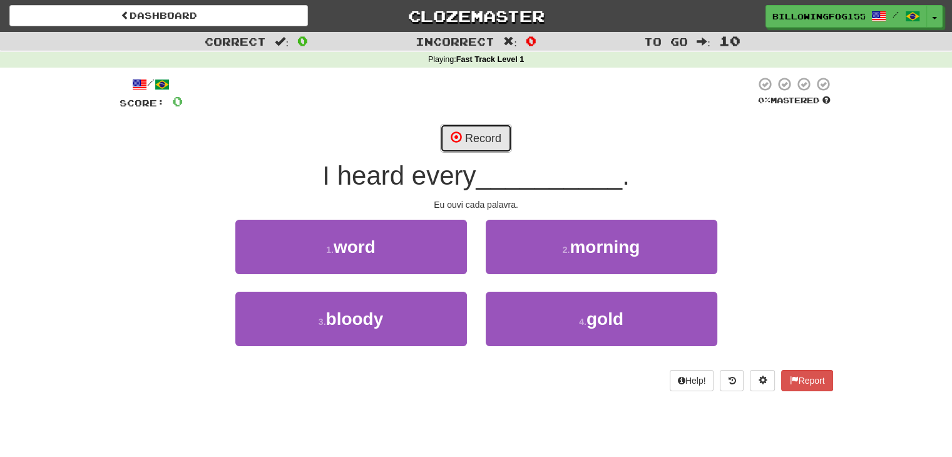
click at [478, 141] on button "Record" at bounding box center [476, 138] width 72 height 29
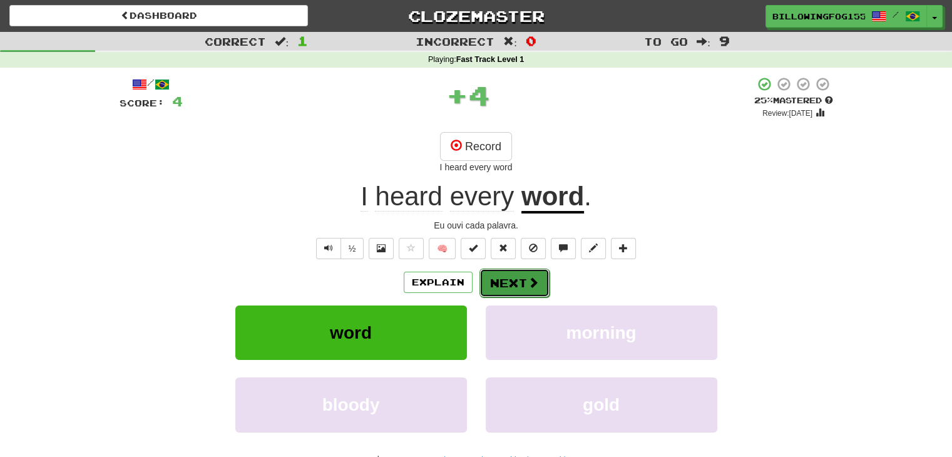
click at [515, 281] on button "Next" at bounding box center [514, 283] width 70 height 29
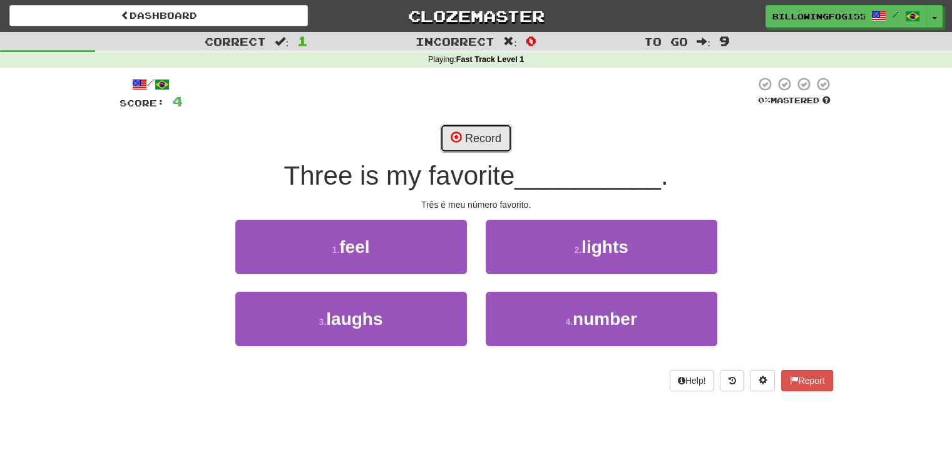
click at [466, 137] on button "Record" at bounding box center [476, 138] width 72 height 29
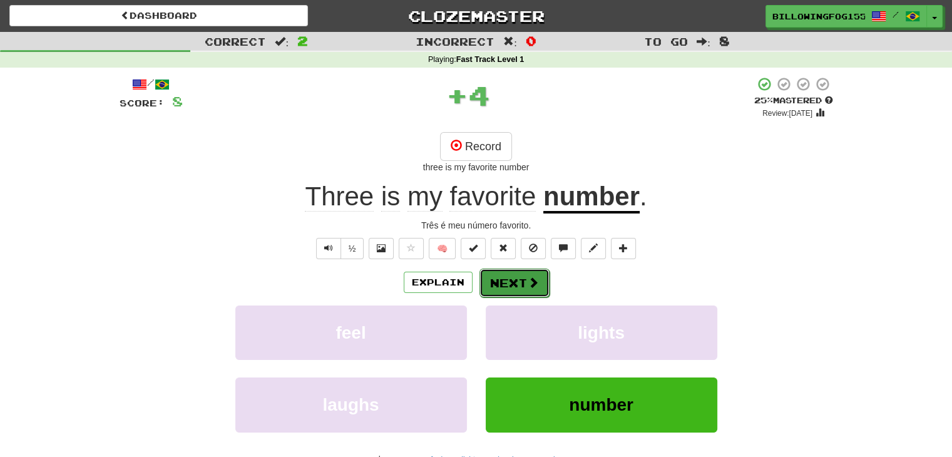
click at [514, 283] on button "Next" at bounding box center [514, 283] width 70 height 29
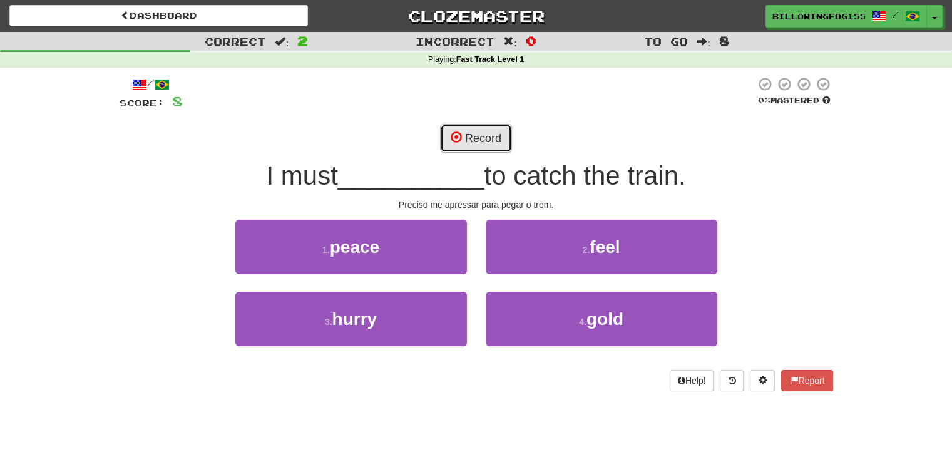
click at [479, 133] on button "Record" at bounding box center [476, 138] width 72 height 29
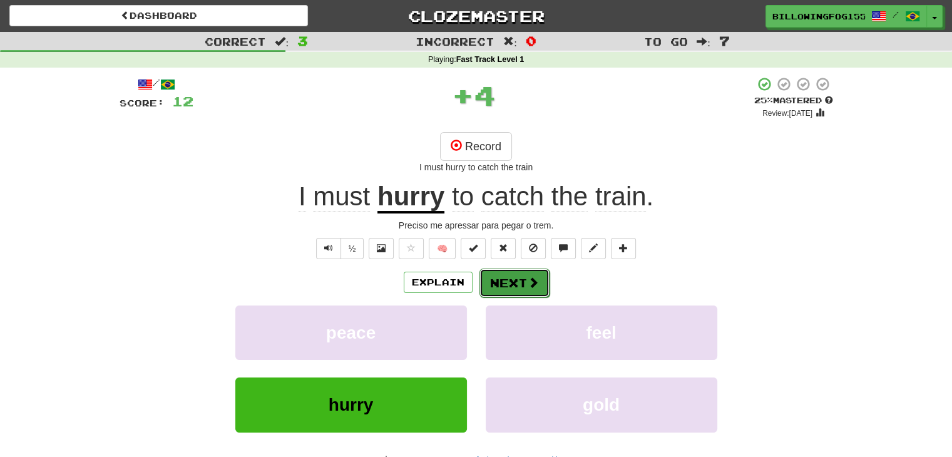
click at [523, 280] on button "Next" at bounding box center [514, 283] width 70 height 29
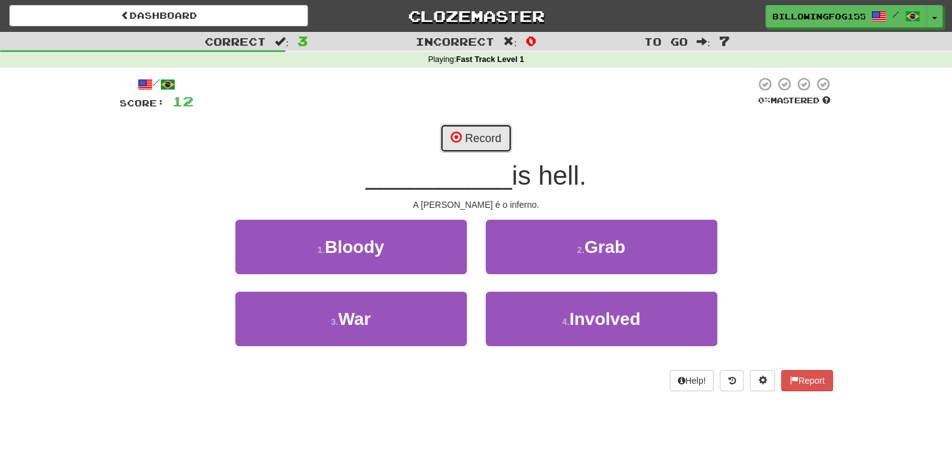
click at [476, 133] on button "Record" at bounding box center [476, 138] width 72 height 29
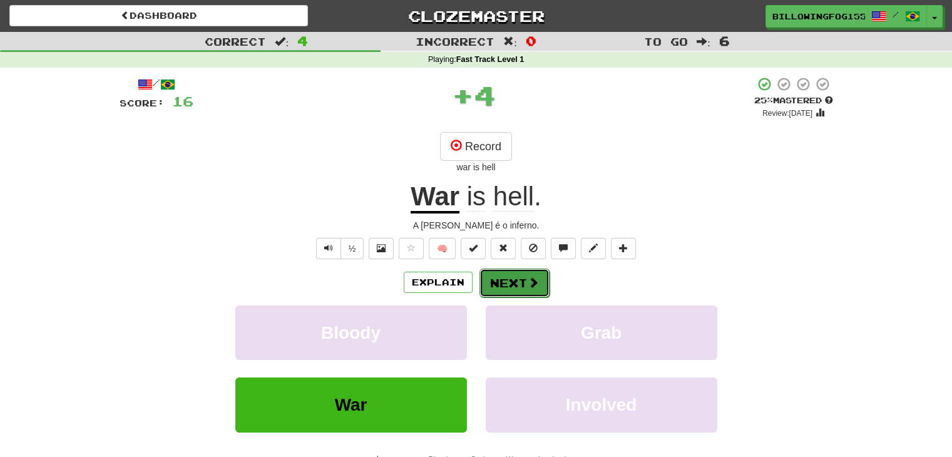
click at [513, 282] on button "Next" at bounding box center [514, 283] width 70 height 29
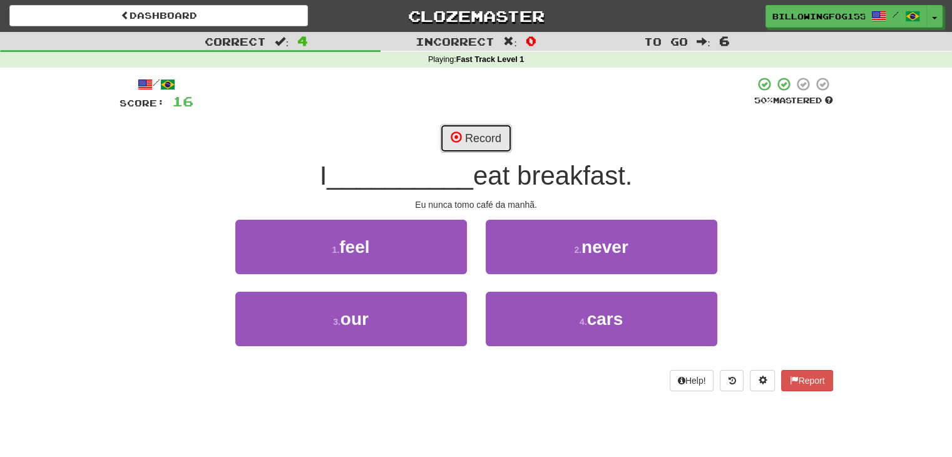
click at [486, 147] on button "Record" at bounding box center [476, 138] width 72 height 29
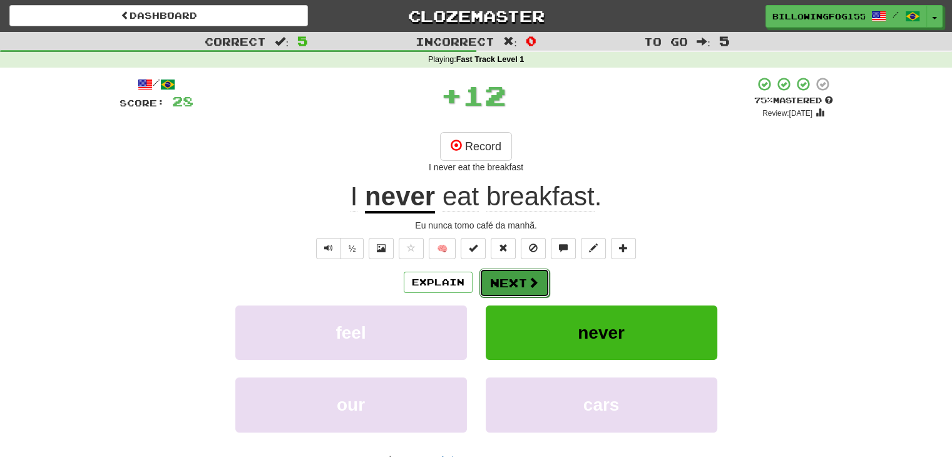
click at [503, 284] on button "Next" at bounding box center [514, 283] width 70 height 29
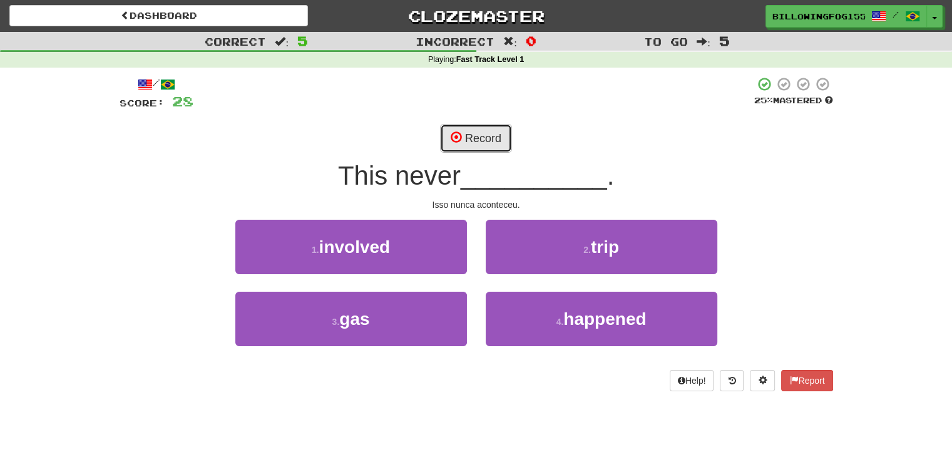
click at [478, 143] on button "Record" at bounding box center [476, 138] width 72 height 29
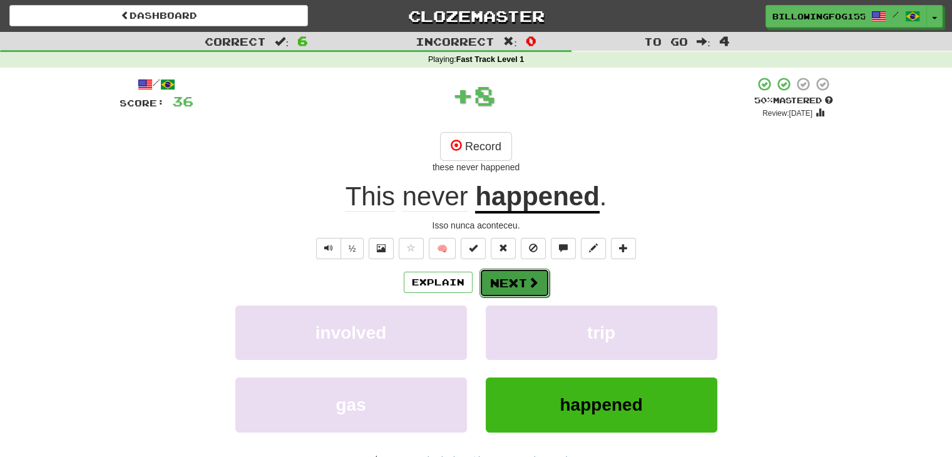
click at [516, 279] on button "Next" at bounding box center [514, 283] width 70 height 29
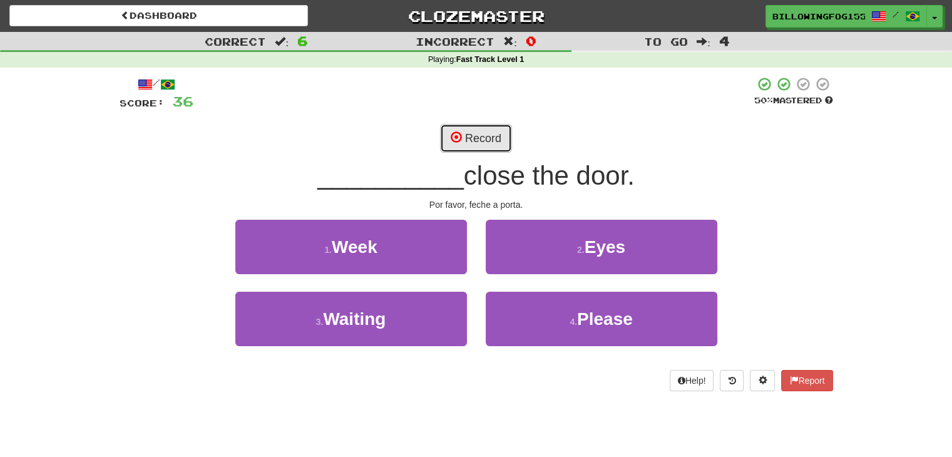
click at [464, 135] on button "Record" at bounding box center [476, 138] width 72 height 29
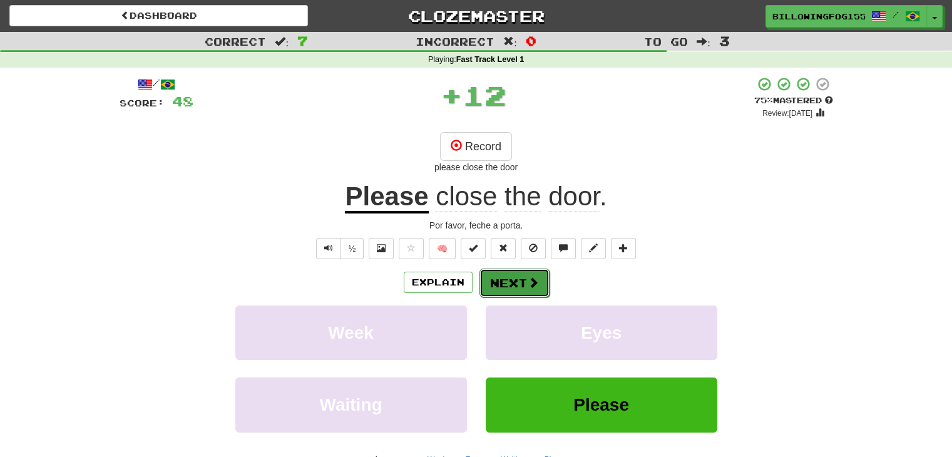
click at [520, 280] on button "Next" at bounding box center [514, 283] width 70 height 29
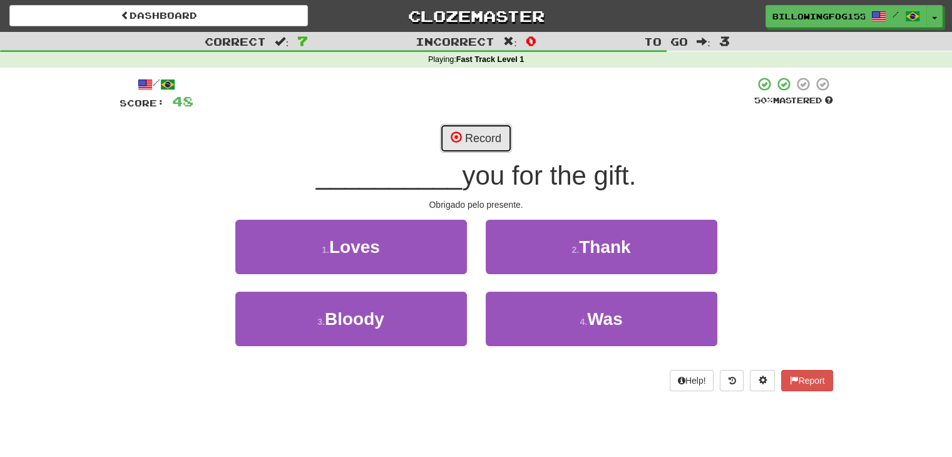
click at [469, 141] on button "Record" at bounding box center [476, 138] width 72 height 29
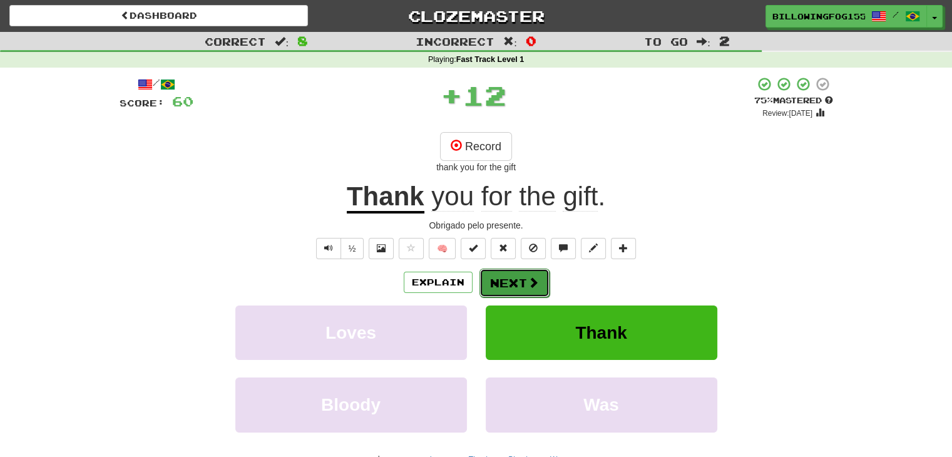
click at [500, 285] on button "Next" at bounding box center [514, 283] width 70 height 29
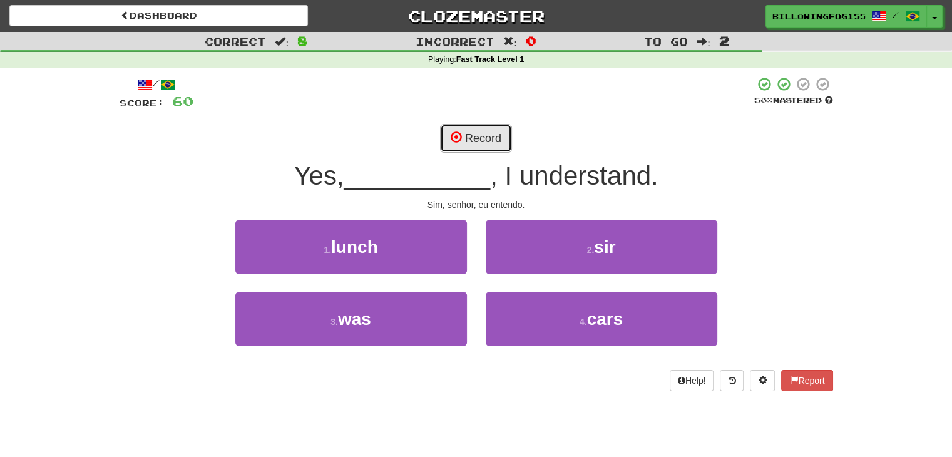
click at [484, 133] on button "Record" at bounding box center [476, 138] width 72 height 29
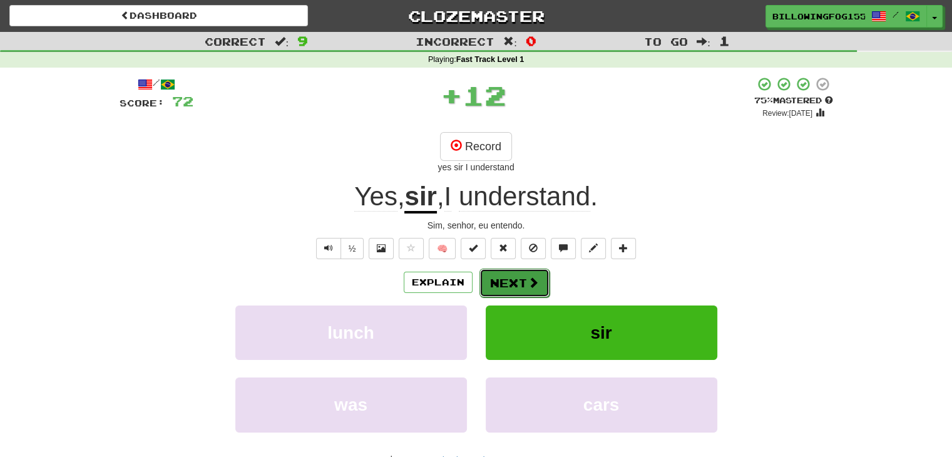
click at [517, 284] on button "Next" at bounding box center [514, 283] width 70 height 29
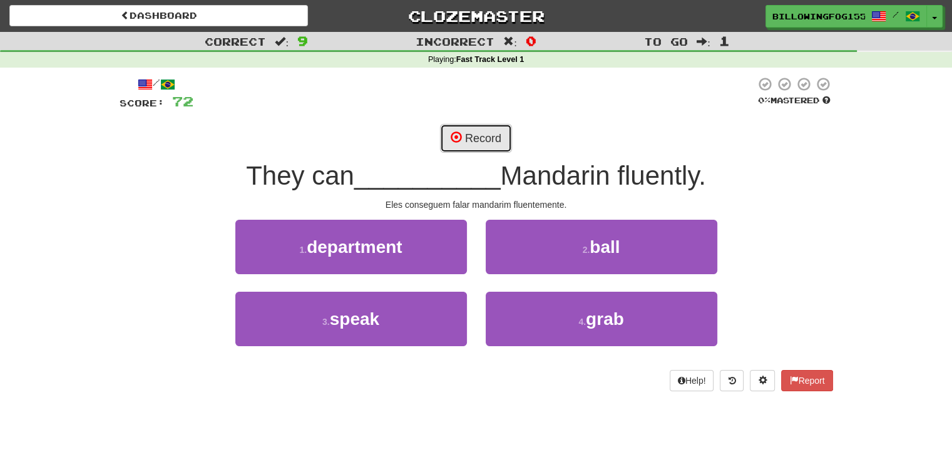
click at [476, 135] on button "Record" at bounding box center [476, 138] width 72 height 29
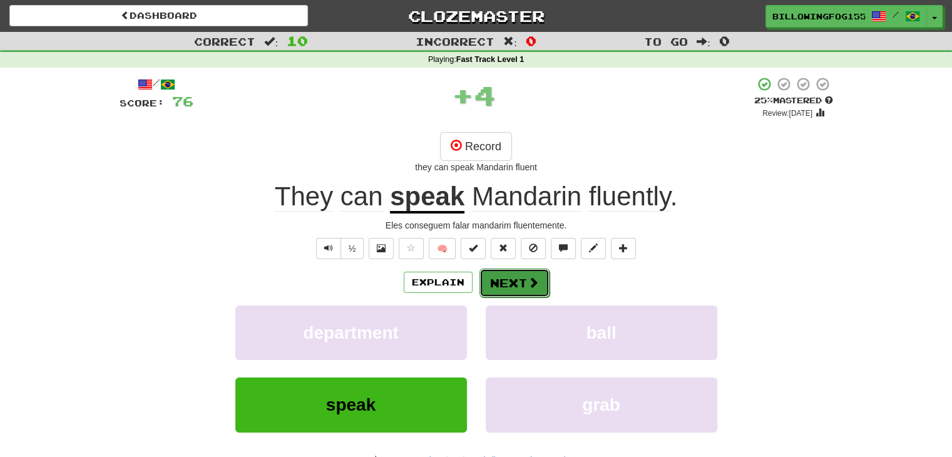
click at [503, 287] on button "Next" at bounding box center [514, 283] width 70 height 29
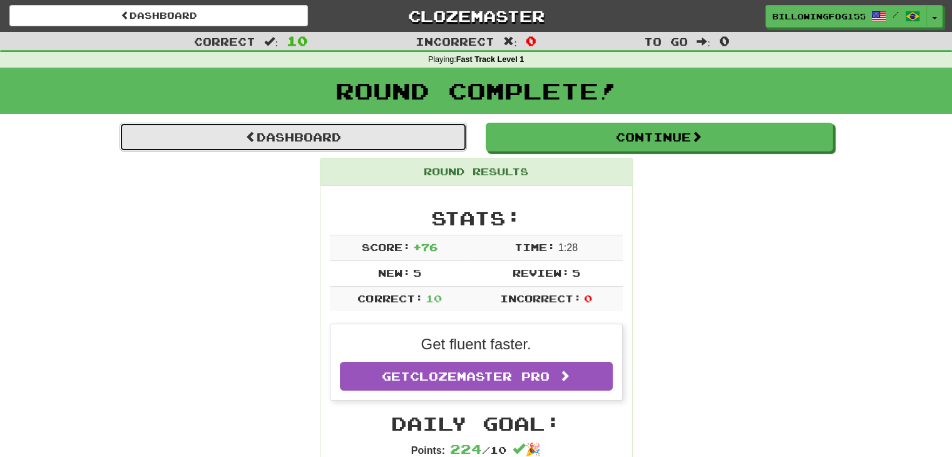
click at [295, 141] on link "Dashboard" at bounding box center [293, 137] width 347 height 29
